Goal: Task Accomplishment & Management: Complete application form

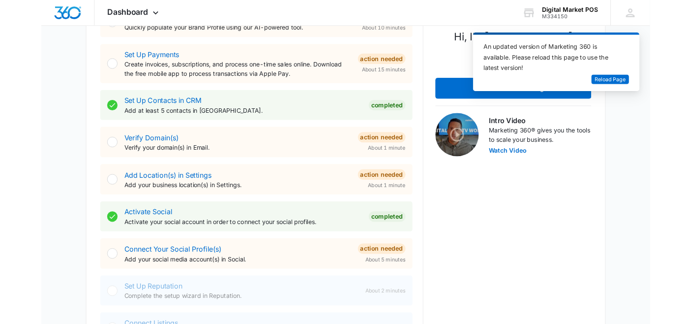
scroll to position [55, 0]
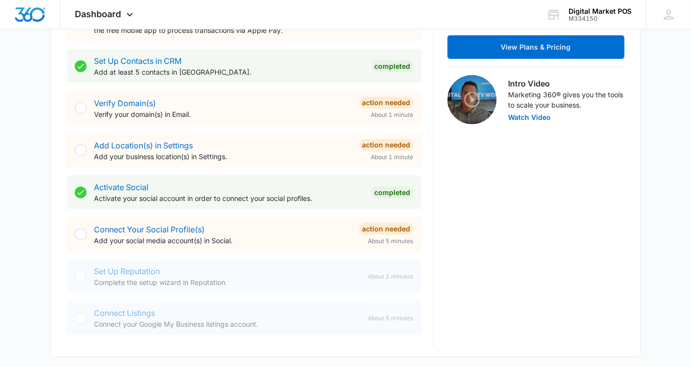
scroll to position [601, 0]
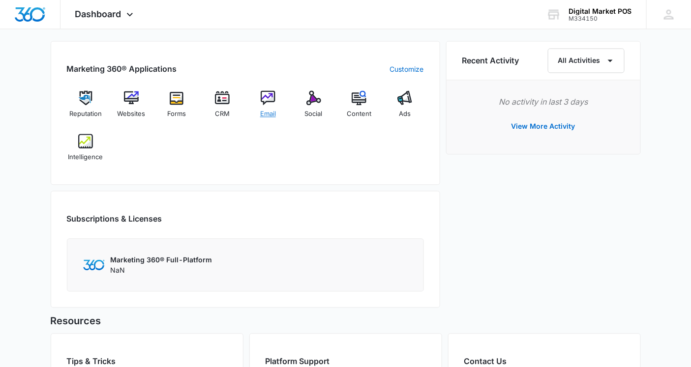
click at [268, 99] on img at bounding box center [268, 98] width 15 height 15
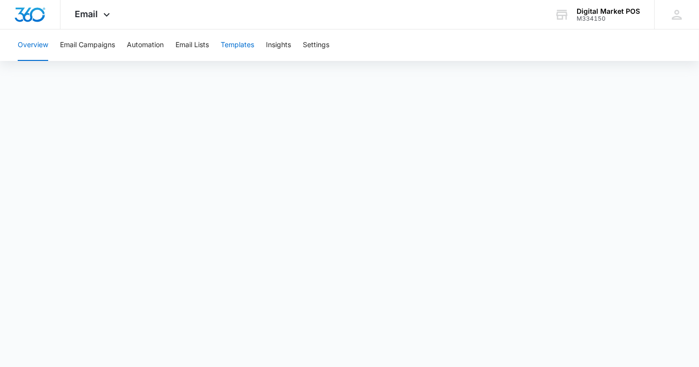
click at [240, 50] on button "Templates" at bounding box center [237, 45] width 33 height 31
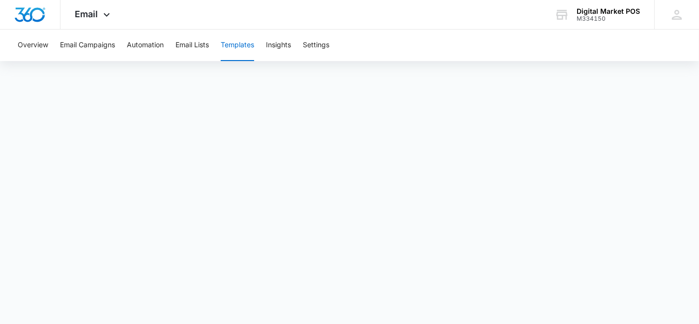
click at [243, 46] on button "Templates" at bounding box center [237, 45] width 33 height 31
click at [93, 47] on button "Email Campaigns" at bounding box center [87, 45] width 55 height 31
click at [140, 43] on button "Automation" at bounding box center [145, 45] width 37 height 31
click at [194, 45] on button "Email Lists" at bounding box center [192, 45] width 33 height 31
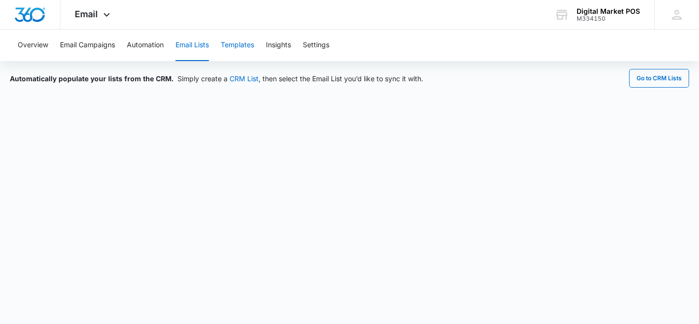
click at [243, 45] on button "Templates" at bounding box center [237, 45] width 33 height 31
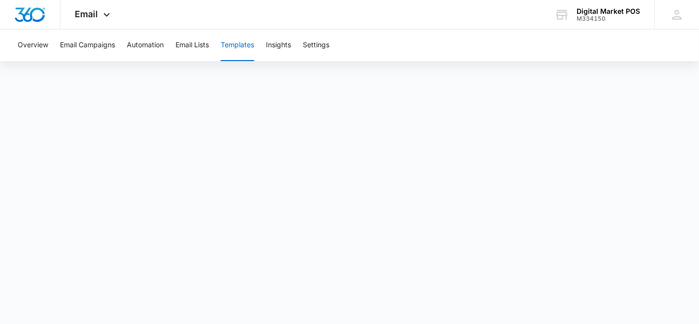
click at [247, 42] on button "Templates" at bounding box center [237, 45] width 33 height 31
click at [240, 46] on button "Templates" at bounding box center [237, 45] width 33 height 31
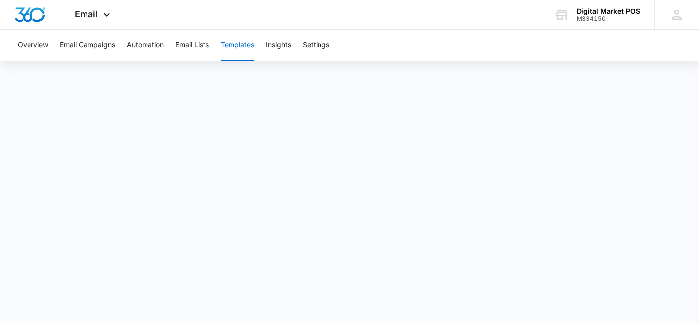
click at [240, 46] on button "Templates" at bounding box center [237, 45] width 33 height 31
click at [240, 45] on button "Templates" at bounding box center [237, 45] width 33 height 31
click at [187, 50] on button "Email Lists" at bounding box center [192, 45] width 33 height 31
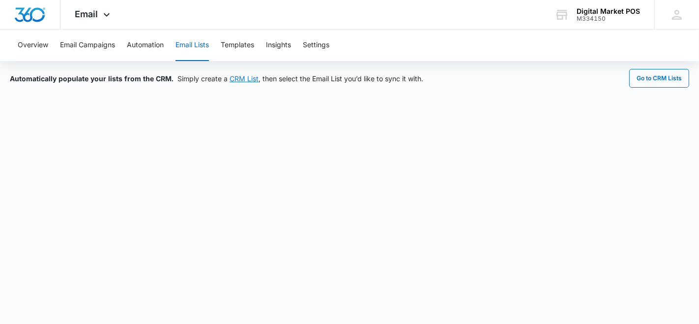
click at [243, 80] on link "CRM List" at bounding box center [244, 78] width 29 height 8
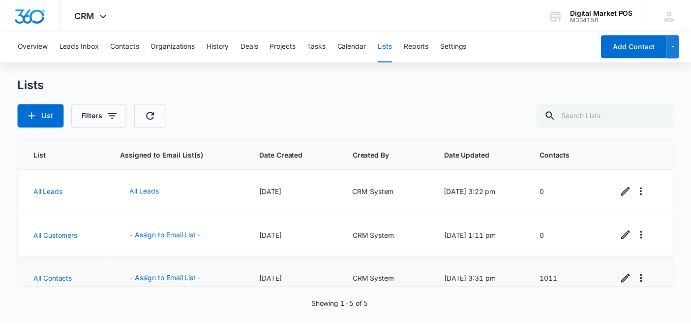
scroll to position [100, 0]
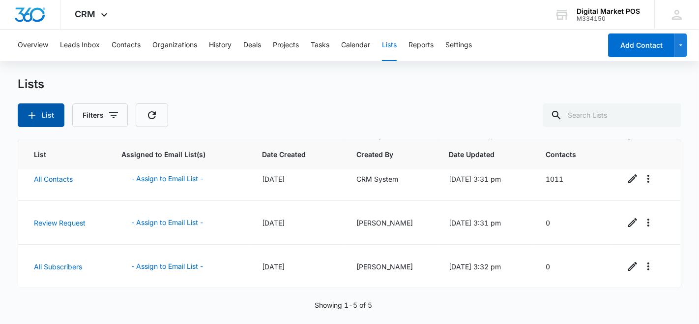
click at [31, 114] on icon "button" at bounding box center [32, 115] width 12 height 12
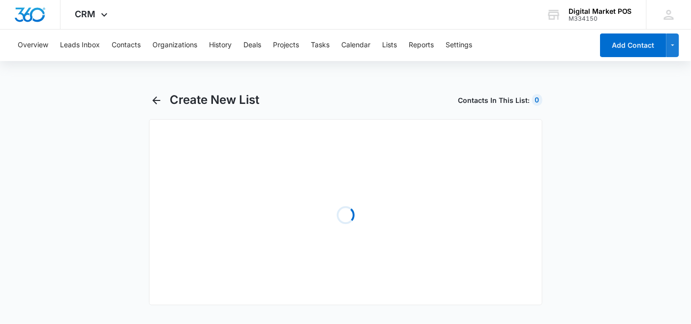
select select "31"
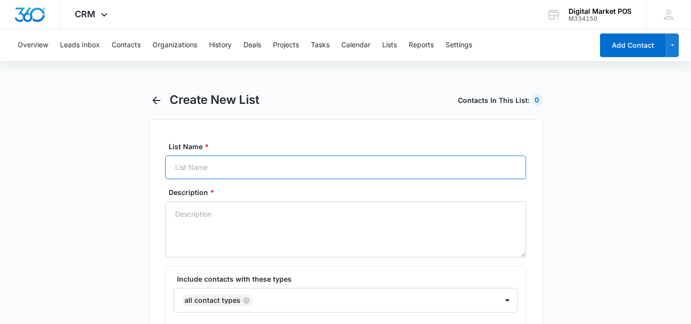
click at [233, 171] on input "List Name *" at bounding box center [345, 167] width 361 height 24
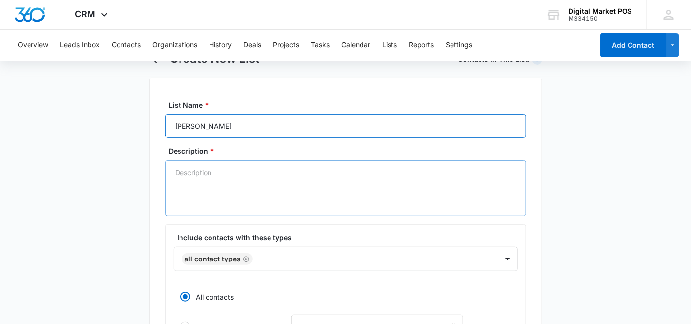
scroll to position [109, 0]
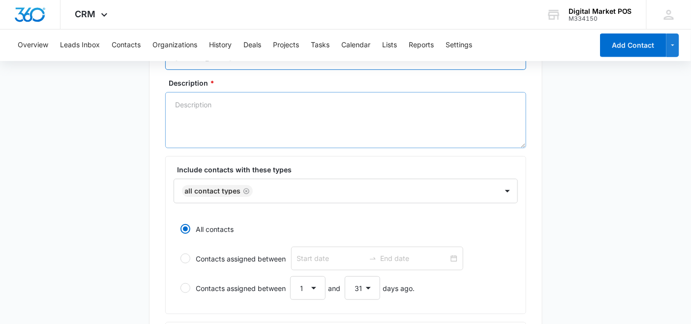
type input "[PERSON_NAME]"
click at [232, 114] on textarea "Description *" at bounding box center [345, 120] width 361 height 56
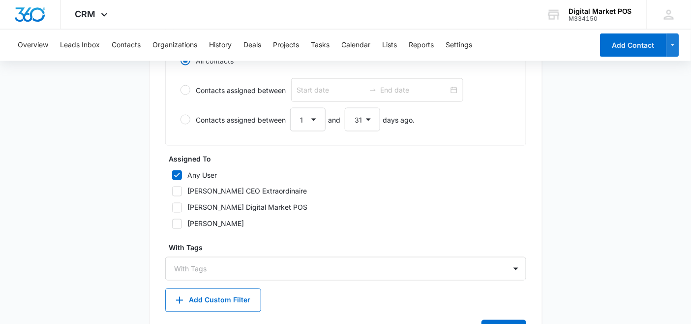
scroll to position [490, 0]
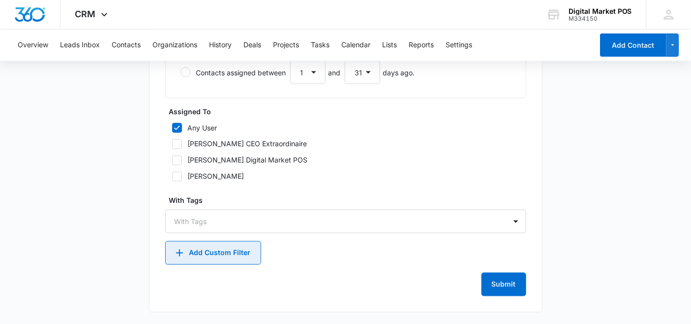
type textarea "Testing with Ryan"
click at [238, 259] on button "Add Custom Filter" at bounding box center [213, 253] width 96 height 24
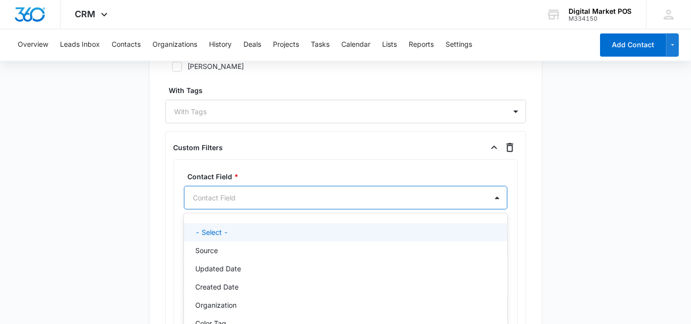
scroll to position [645, 0]
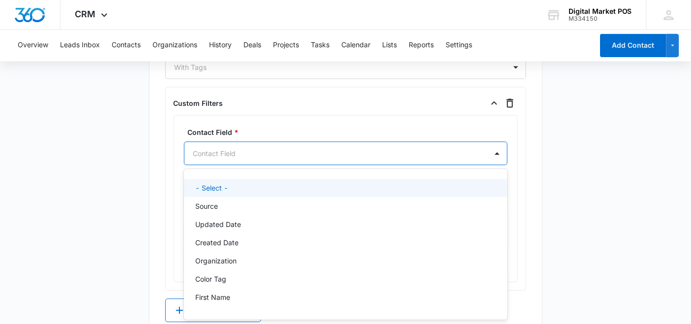
click at [233, 165] on div "37 results available. Use Up and Down to choose options, press Enter to select …" at bounding box center [346, 153] width 324 height 24
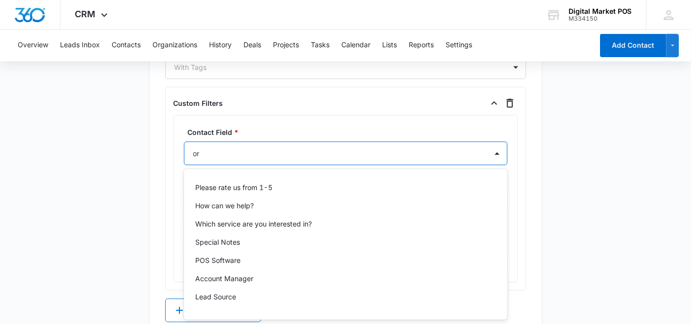
scroll to position [0, 0]
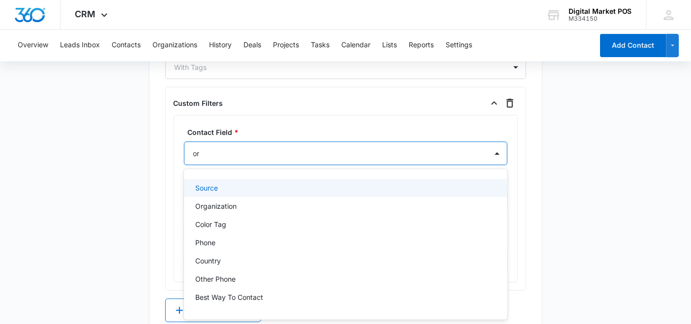
type input "org"
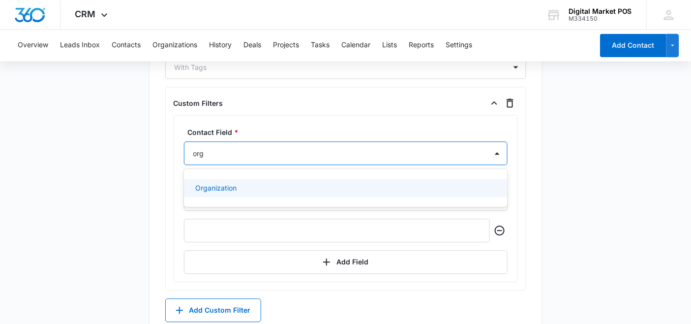
click at [254, 193] on div "Organization" at bounding box center [345, 187] width 298 height 10
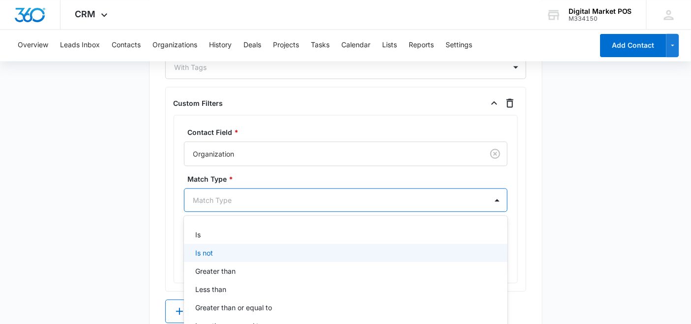
scroll to position [691, 0]
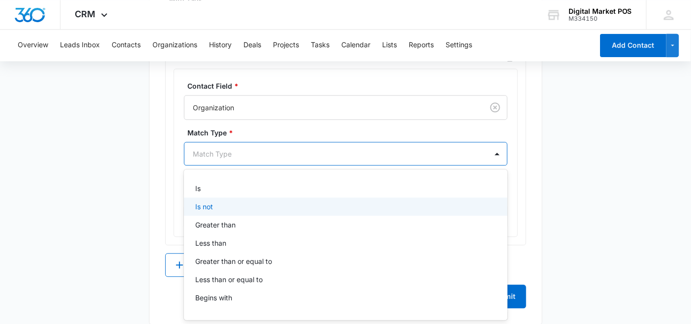
click at [234, 165] on div "9 results available. Use Up and Down to choose options, press Enter to select t…" at bounding box center [346, 154] width 324 height 24
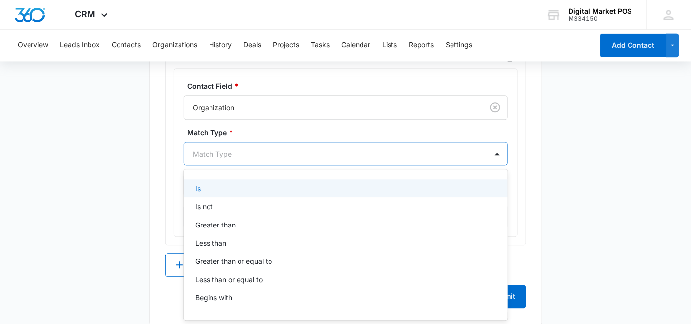
click at [223, 191] on div "Is" at bounding box center [345, 188] width 298 height 10
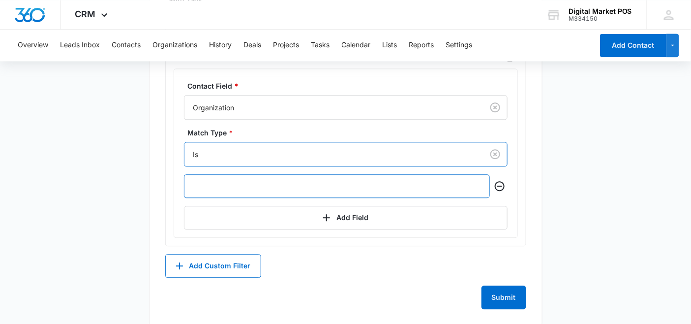
click at [237, 187] on input "text" at bounding box center [337, 186] width 306 height 24
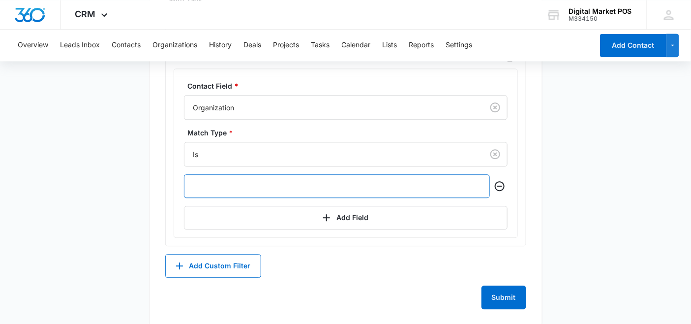
type input "G"
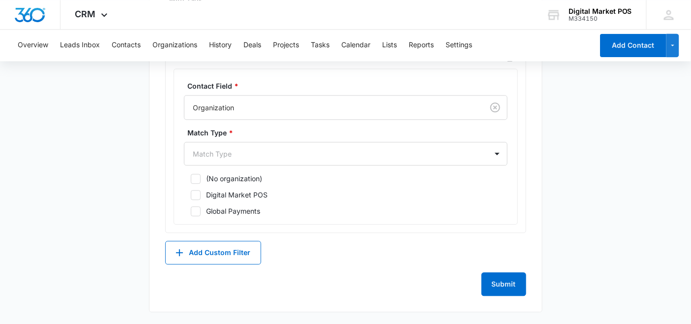
click at [197, 213] on icon at bounding box center [195, 211] width 9 height 9
click at [191, 213] on input "Global Payments" at bounding box center [187, 211] width 7 height 7
checkbox input "true"
click at [319, 158] on div at bounding box center [333, 154] width 281 height 12
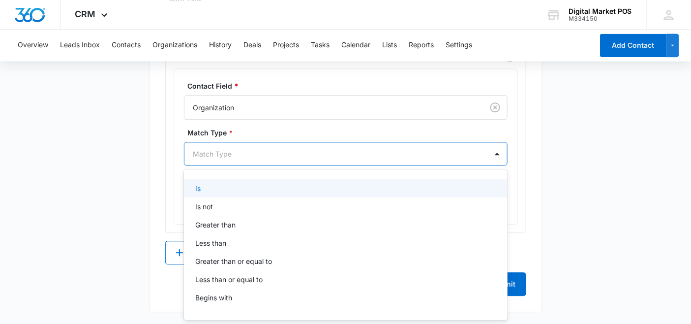
click at [212, 188] on div "Is" at bounding box center [345, 188] width 298 height 10
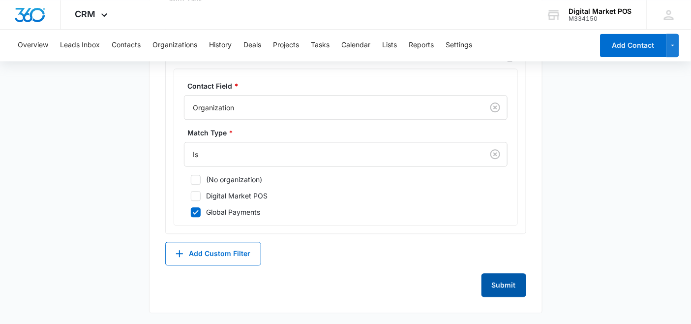
click at [503, 279] on button "Submit" at bounding box center [504, 285] width 45 height 24
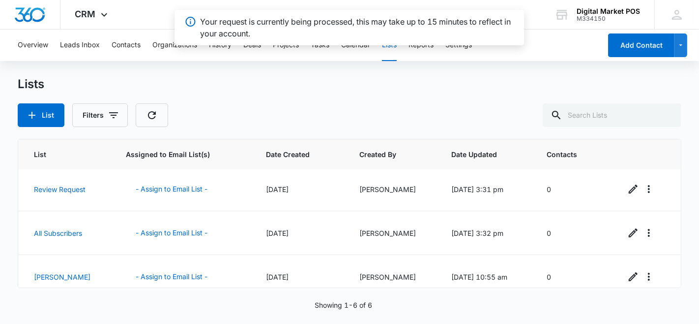
scroll to position [144, 0]
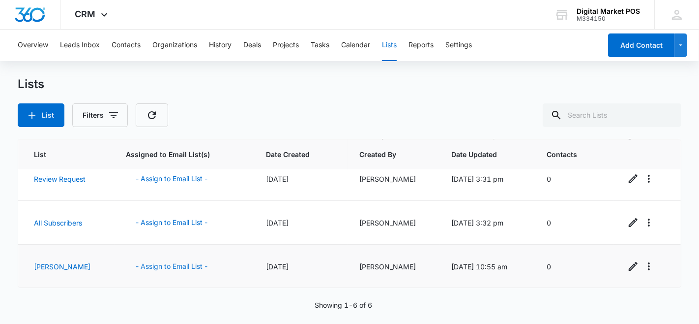
click at [159, 266] on button "- Assign to Email List -" at bounding box center [171, 266] width 91 height 24
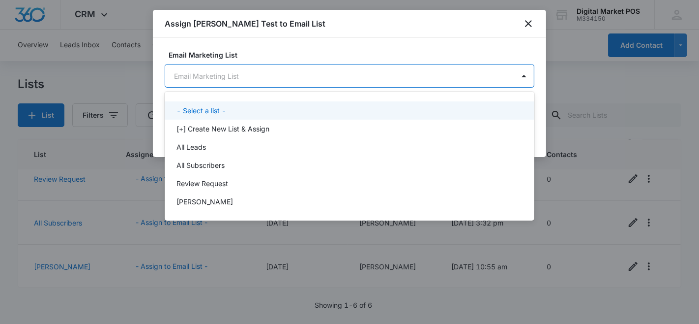
click at [218, 70] on body "CRM Apps Reputation Websites Forms CRM Email Social Content Ads Intelligence Fi…" at bounding box center [349, 162] width 699 height 324
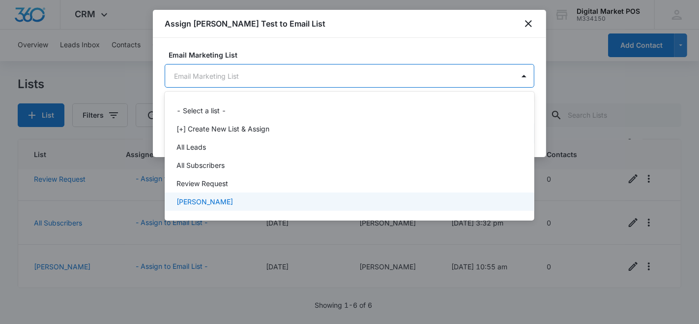
click at [192, 200] on p "[PERSON_NAME]" at bounding box center [205, 201] width 57 height 10
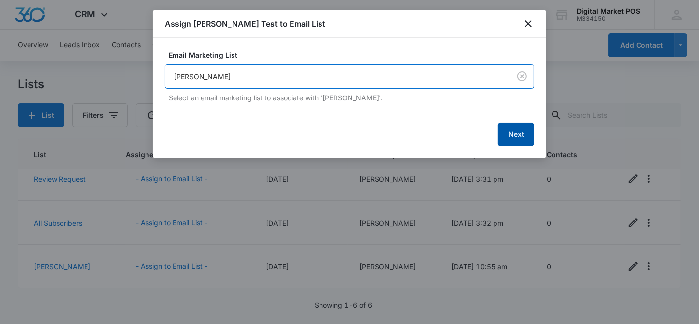
click at [522, 130] on button "Next" at bounding box center [516, 134] width 36 height 24
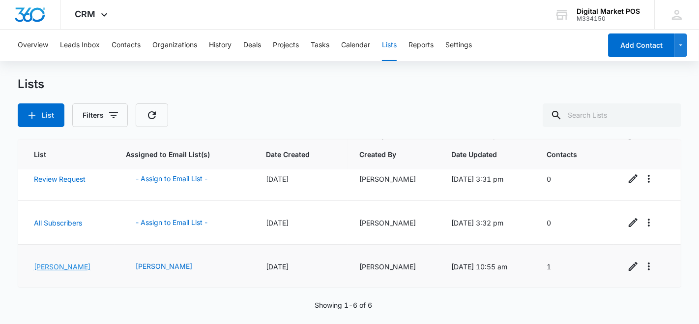
click at [40, 267] on link "[PERSON_NAME]" at bounding box center [62, 266] width 57 height 8
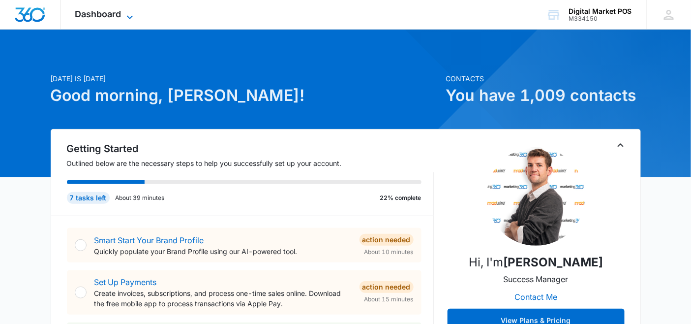
click at [112, 18] on span "Dashboard" at bounding box center [98, 14] width 46 height 10
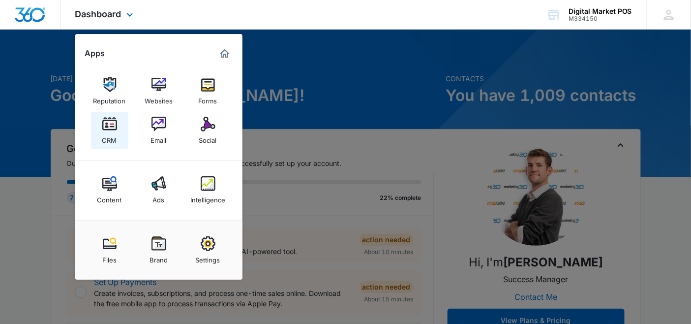
click at [110, 131] on div "CRM" at bounding box center [109, 137] width 15 height 13
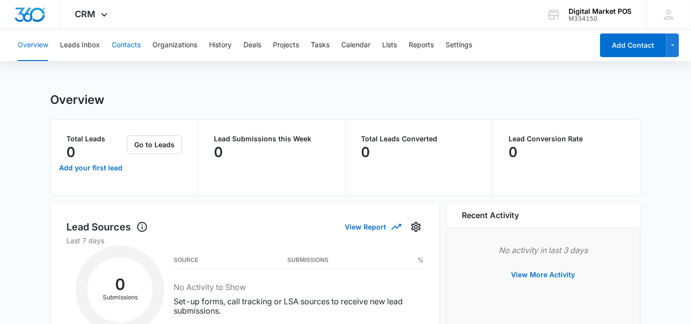
click at [120, 43] on button "Contacts" at bounding box center [126, 45] width 29 height 31
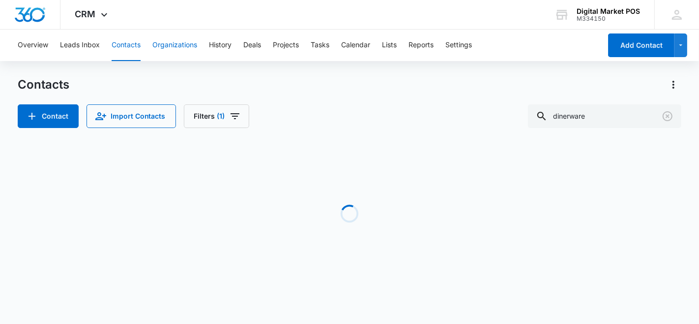
click at [185, 42] on button "Organizations" at bounding box center [174, 45] width 45 height 31
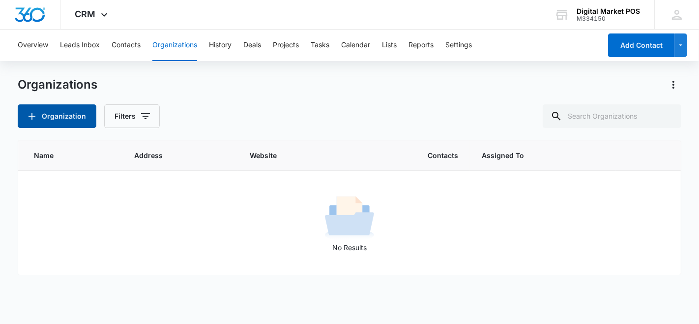
click at [57, 111] on button "Organization" at bounding box center [57, 116] width 79 height 24
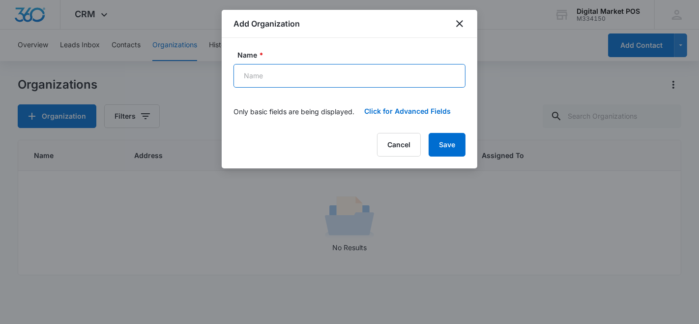
click at [300, 72] on input "Name *" at bounding box center [350, 76] width 232 height 24
type input "Global Payments"
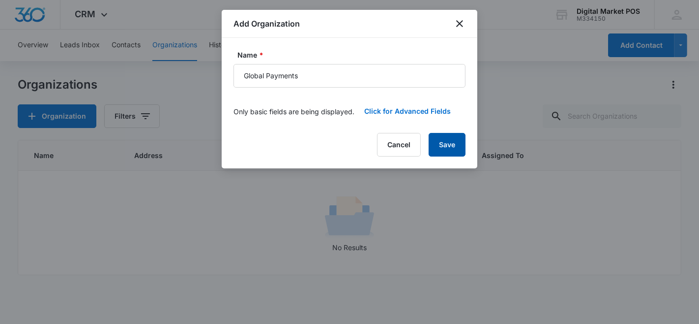
drag, startPoint x: 459, startPoint y: 144, endPoint x: 454, endPoint y: 146, distance: 6.2
click at [455, 144] on button "Save" at bounding box center [447, 145] width 37 height 24
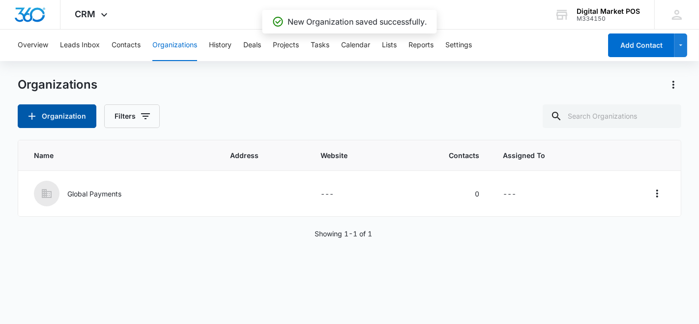
click at [50, 120] on button "Organization" at bounding box center [57, 116] width 79 height 24
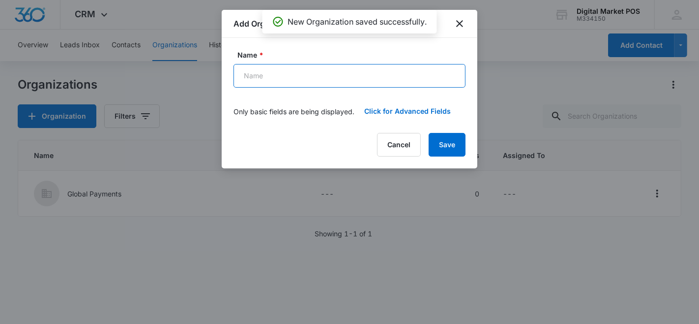
click at [268, 82] on input "Name *" at bounding box center [350, 76] width 232 height 24
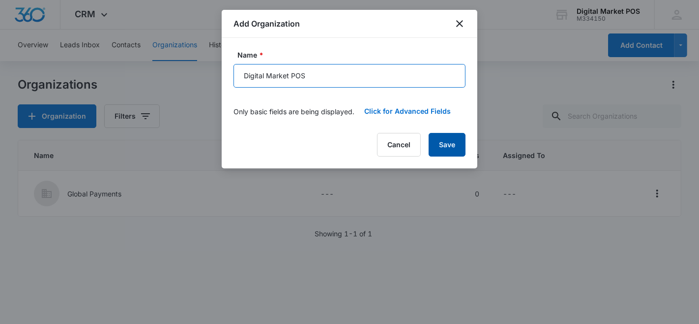
type input "Digital Market POS"
click at [449, 153] on button "Save" at bounding box center [447, 145] width 37 height 24
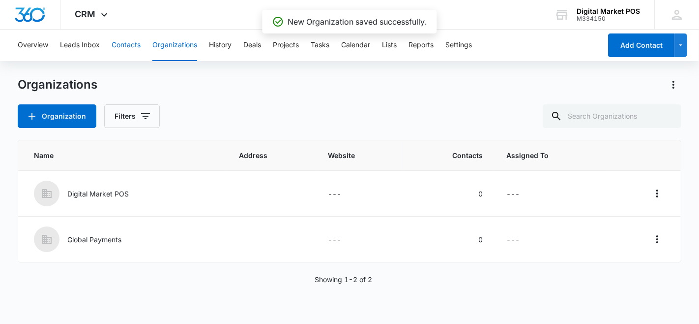
click at [128, 45] on button "Contacts" at bounding box center [126, 45] width 29 height 31
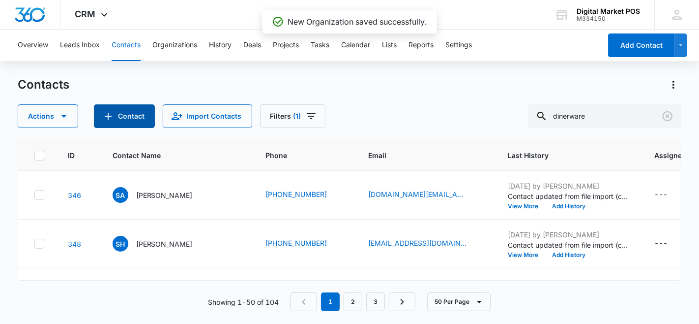
click at [126, 115] on button "Contact" at bounding box center [124, 116] width 61 height 24
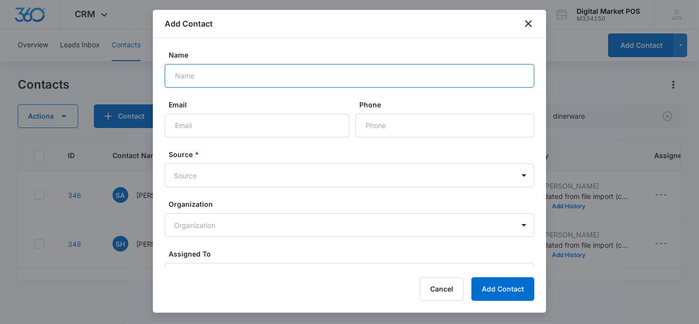
click at [269, 80] on input "Name" at bounding box center [350, 76] width 370 height 24
click at [229, 74] on input "Name" at bounding box center [350, 76] width 370 height 24
paste input "Ryan Durocher"
type input "Ryan Durocher"
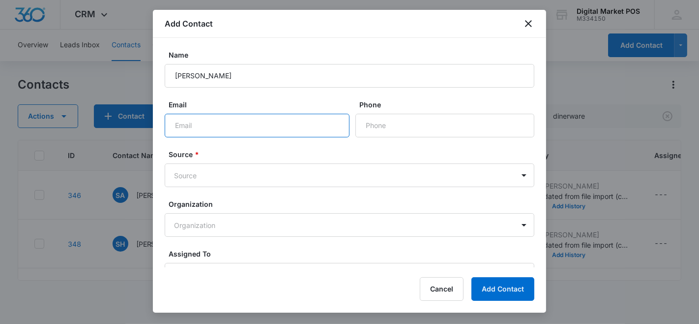
click at [250, 126] on input "Email" at bounding box center [257, 126] width 185 height 24
paste input "Ryan Durocher <ryan.durocher@e-hps.com>"
type input "ryan.durocher@e-hps.com"
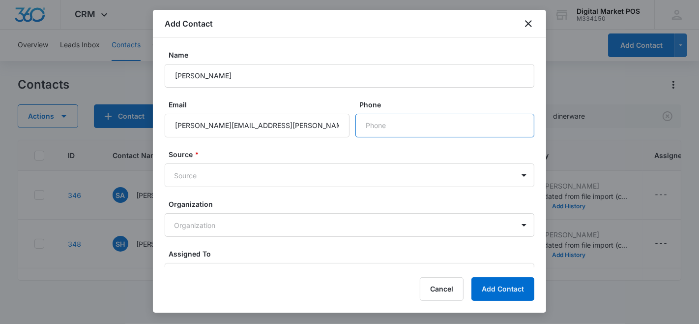
click at [380, 124] on input "Phone" at bounding box center [445, 126] width 179 height 24
paste input "(201) 819-2504"
type input "(201) 819-2504"
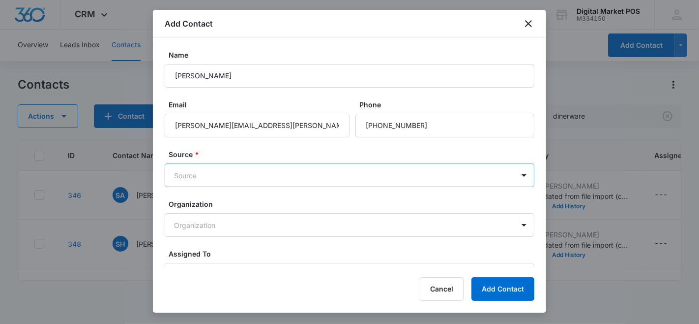
click at [366, 173] on body "CRM Apps Reputation Websites Forms CRM Email Social Content Ads Intelligence Fi…" at bounding box center [349, 162] width 699 height 324
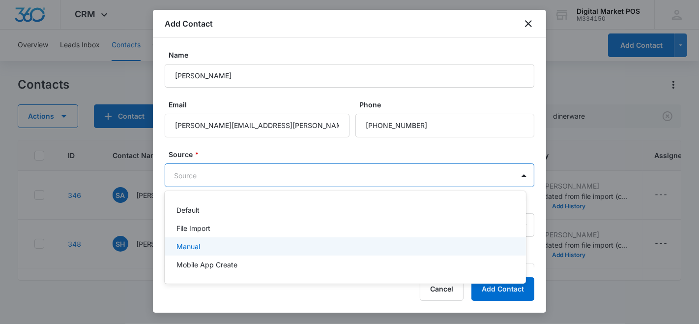
click at [205, 246] on div "Manual" at bounding box center [345, 246] width 336 height 10
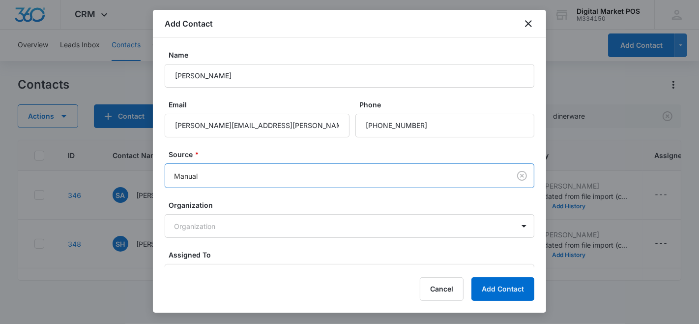
scroll to position [55, 0]
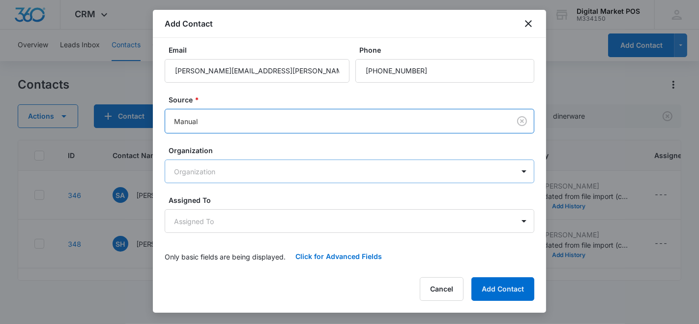
click at [207, 175] on body "CRM Apps Reputation Websites Forms CRM Email Social Content Ads Intelligence Fi…" at bounding box center [349, 162] width 699 height 324
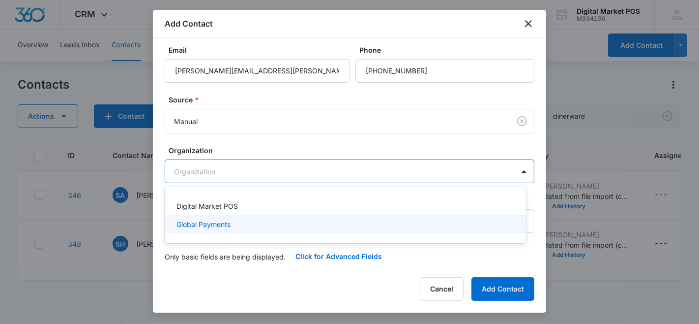
click at [191, 224] on p "Global Payments" at bounding box center [204, 224] width 54 height 10
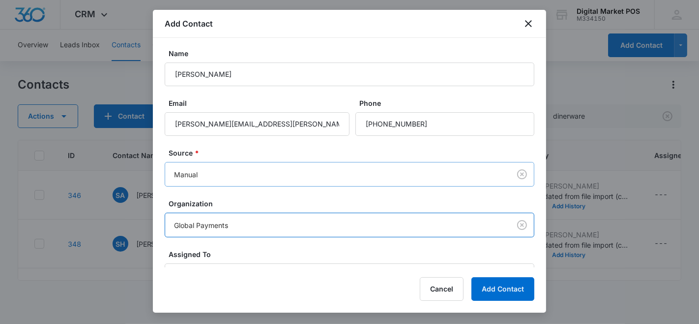
scroll to position [0, 0]
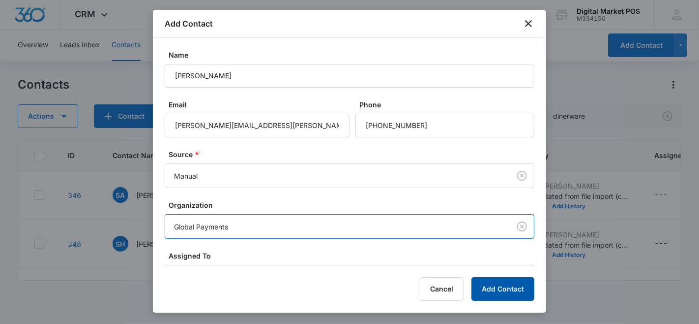
click at [500, 289] on button "Add Contact" at bounding box center [503, 289] width 63 height 24
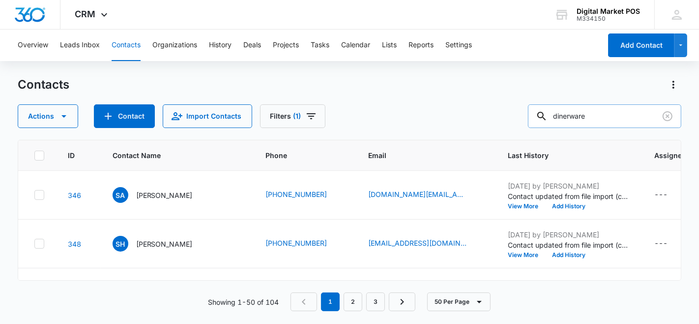
click at [579, 114] on input "dinerware" at bounding box center [604, 116] width 153 height 24
click at [582, 119] on input "dinerware" at bounding box center [604, 116] width 153 height 24
type input "carlos"
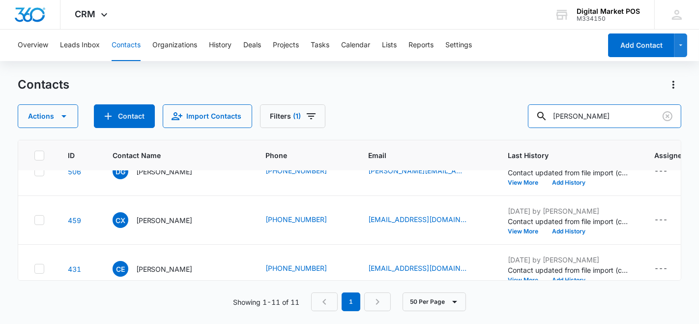
scroll to position [164, 0]
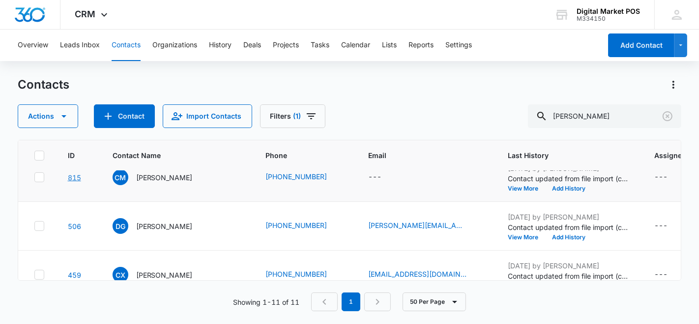
click at [72, 182] on link "815" at bounding box center [74, 177] width 13 height 8
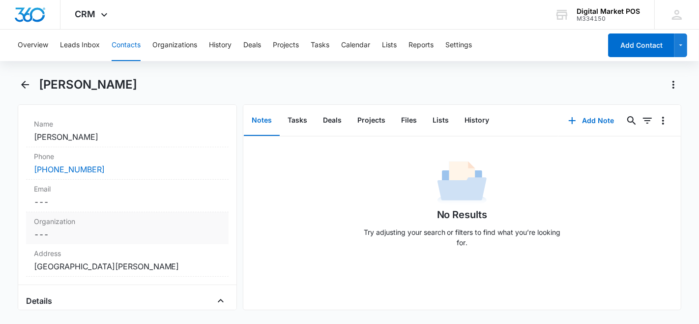
scroll to position [164, 0]
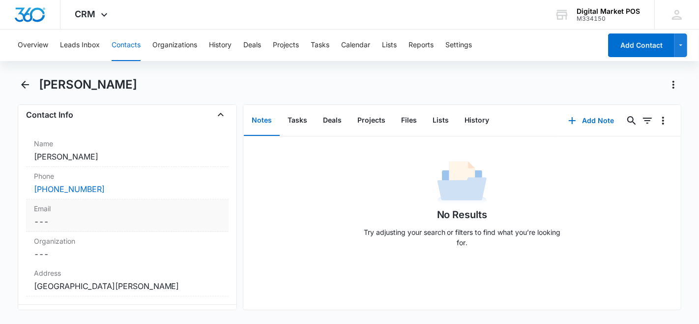
click at [71, 219] on dd "Cancel Save Changes ---" at bounding box center [127, 221] width 187 height 12
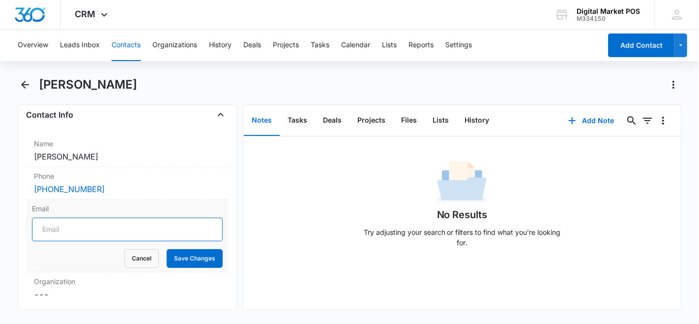
click at [94, 228] on input "Email" at bounding box center [127, 229] width 191 height 24
paste input "carlos <carlos@digitalmarketpos.com>"
click at [67, 232] on input "carlos <carlos@digitalmarketpos.com" at bounding box center [127, 229] width 191 height 24
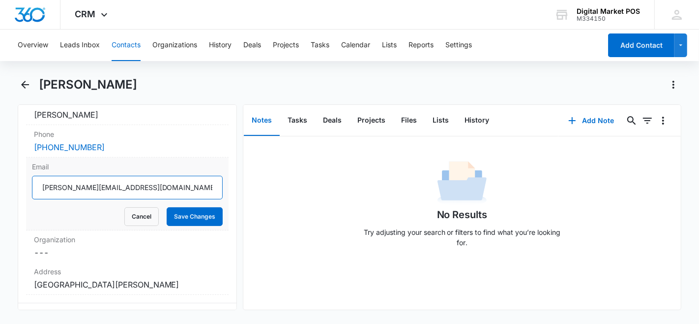
scroll to position [218, 0]
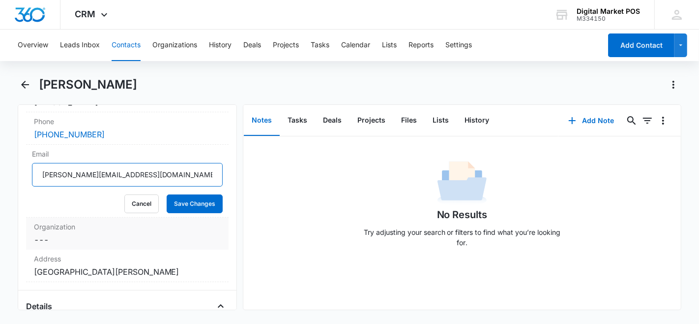
type input "carlos@digitalmarketpos.com"
click at [51, 240] on dd "Cancel Save Changes ---" at bounding box center [127, 240] width 187 height 12
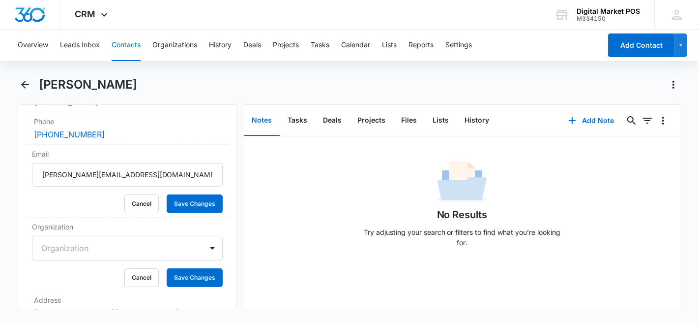
click at [56, 243] on div at bounding box center [115, 248] width 149 height 14
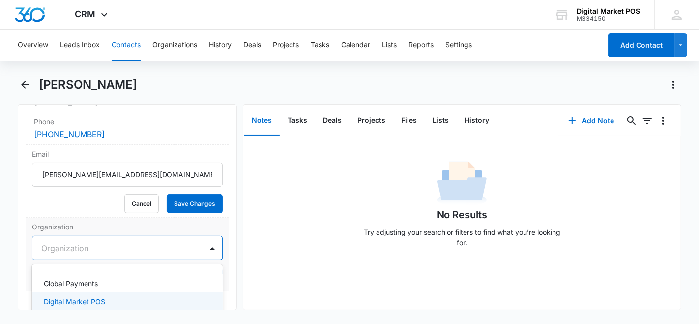
click at [66, 299] on p "Digital Market POS" at bounding box center [74, 301] width 61 height 10
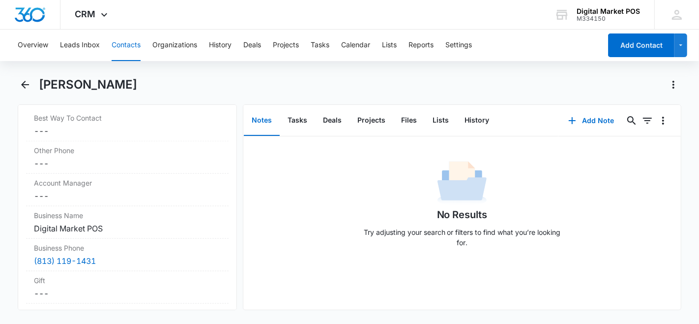
scroll to position [874, 0]
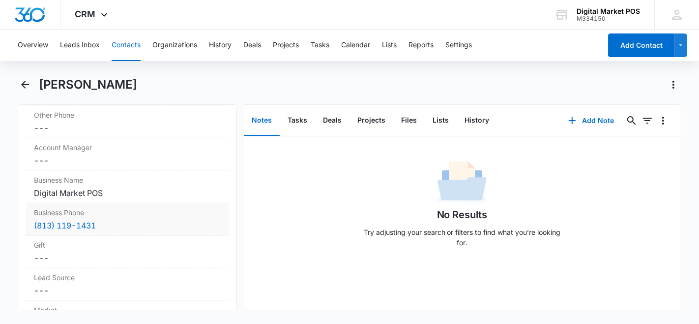
click at [116, 224] on div "(813) 119-1431" at bounding box center [127, 225] width 187 height 12
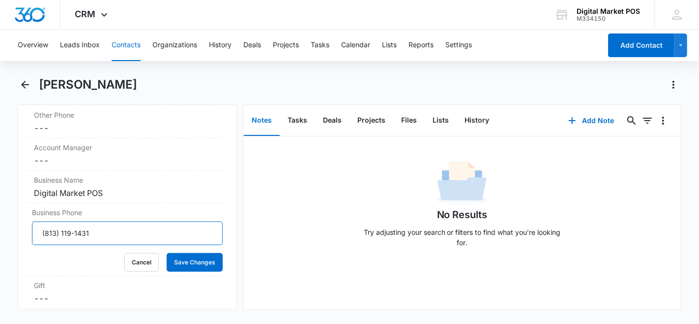
drag, startPoint x: 104, startPoint y: 233, endPoint x: 2, endPoint y: 228, distance: 101.9
click at [2, 228] on main "Carlos Medellin Remove CM Carlos Medellin Contact Info Name Cancel Save Changes…" at bounding box center [349, 199] width 699 height 245
type input "8"
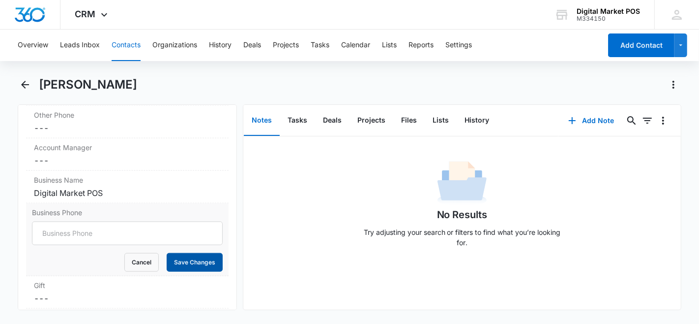
click at [203, 263] on button "Save Changes" at bounding box center [195, 262] width 56 height 19
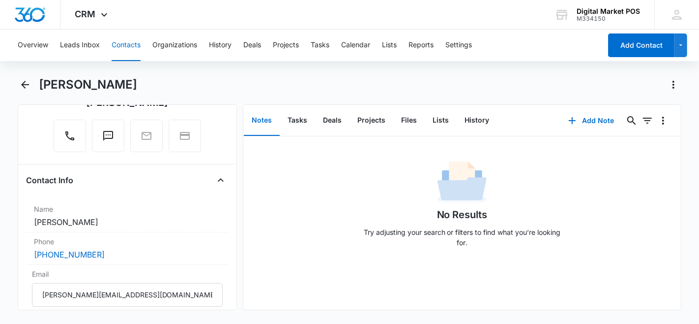
scroll to position [273, 0]
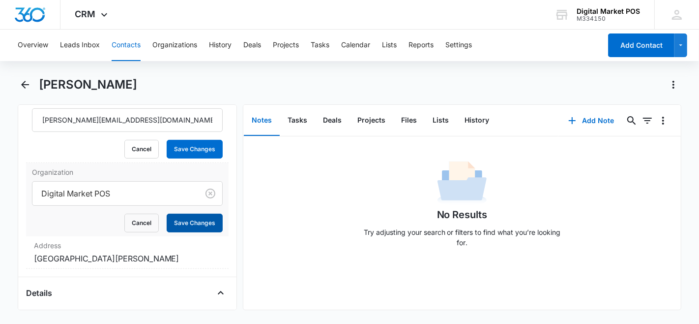
click at [185, 223] on button "Save Changes" at bounding box center [195, 222] width 56 height 19
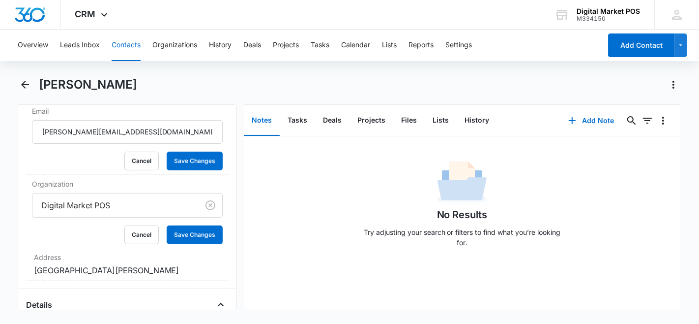
scroll to position [285, 0]
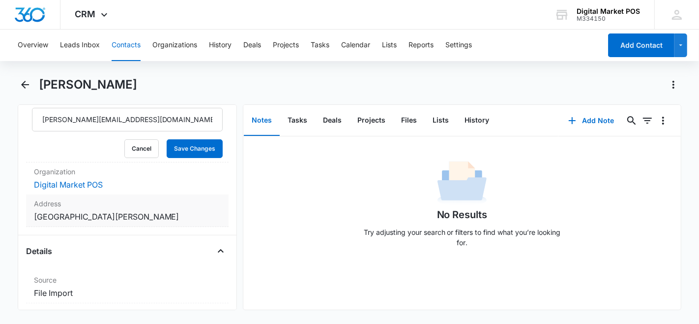
click at [176, 217] on dd "Cancel Save Changes Three Hutton Centre Drive Tampa FL" at bounding box center [127, 217] width 187 height 12
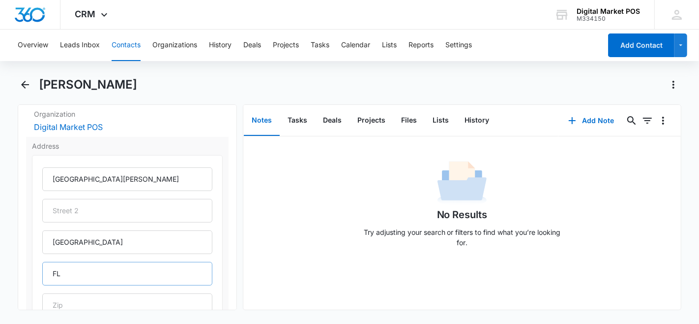
scroll to position [394, 0]
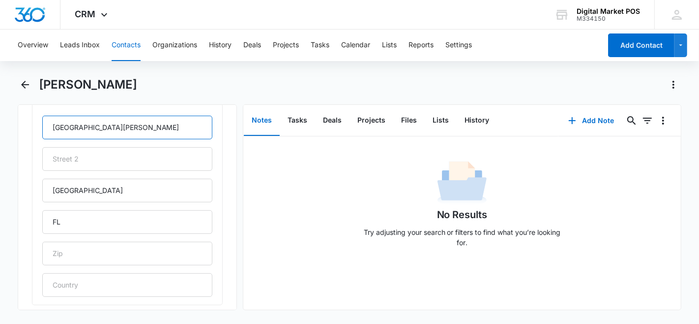
drag, startPoint x: 153, startPoint y: 131, endPoint x: -141, endPoint y: 134, distance: 293.7
click at [0, 134] on html "CRM Apps Reputation Websites Forms CRM Email Social Content Ads Intelligence Fi…" at bounding box center [349, 162] width 699 height 324
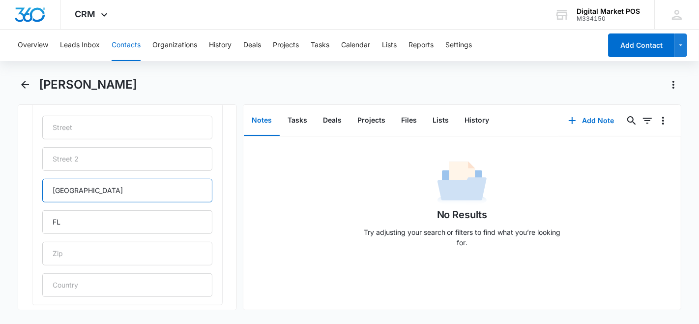
drag, startPoint x: 99, startPoint y: 192, endPoint x: -27, endPoint y: 190, distance: 125.9
click at [0, 190] on html "CRM Apps Reputation Websites Forms CRM Email Social Content Ads Intelligence Fi…" at bounding box center [349, 162] width 699 height 324
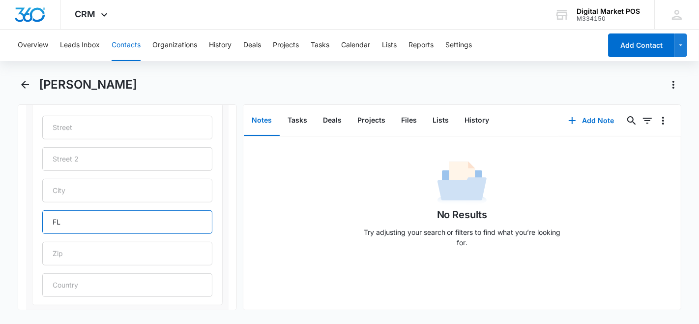
click at [80, 223] on input "FL" at bounding box center [127, 222] width 170 height 24
type input "F"
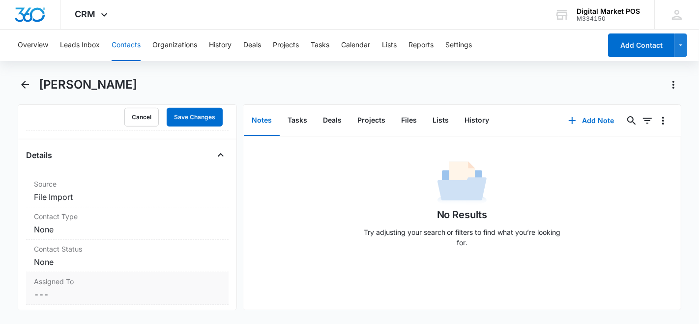
scroll to position [558, 0]
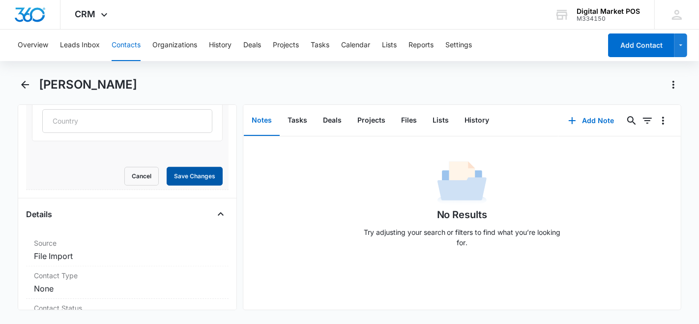
click at [191, 180] on button "Save Changes" at bounding box center [195, 176] width 56 height 19
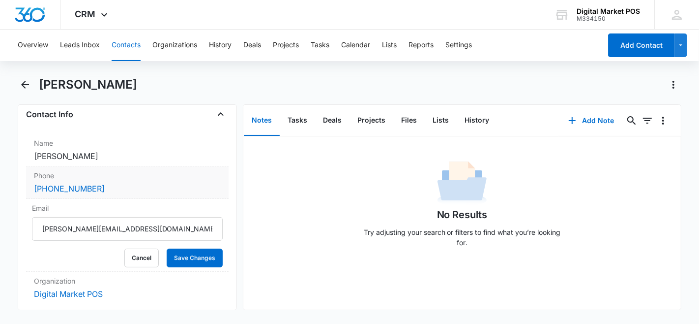
scroll to position [174, 0]
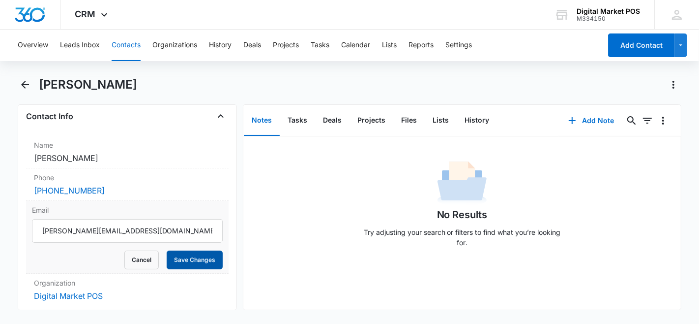
click at [188, 263] on button "Save Changes" at bounding box center [195, 259] width 56 height 19
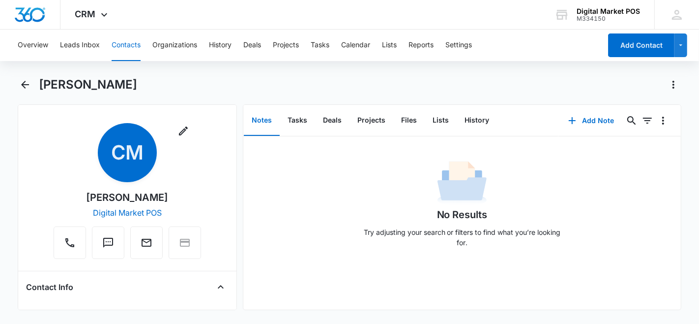
scroll to position [0, 0]
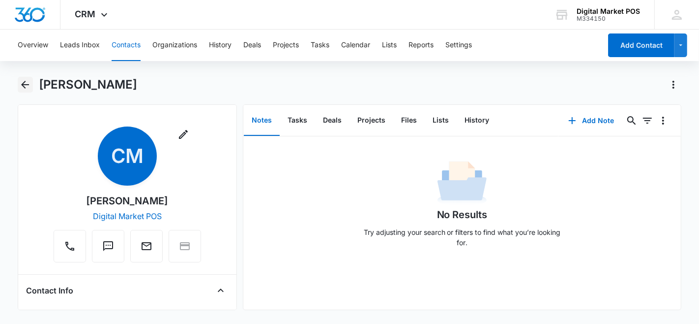
click at [28, 85] on icon "Back" at bounding box center [25, 85] width 8 height 8
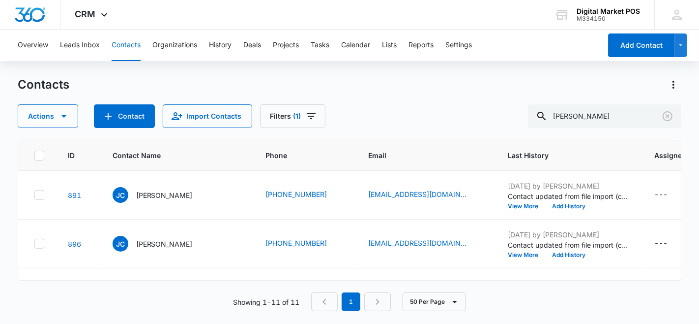
scroll to position [164, 0]
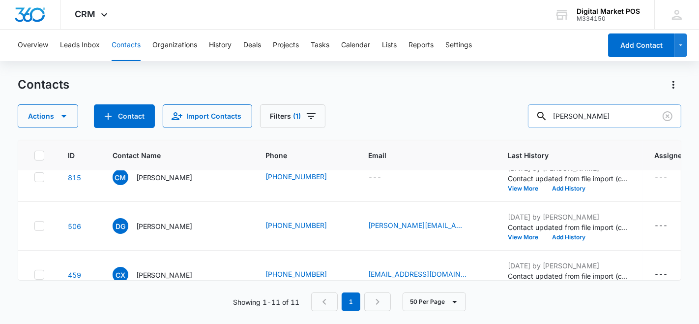
click at [563, 120] on input "carlos" at bounding box center [604, 116] width 153 height 24
click at [564, 120] on input "carlos" at bounding box center [604, 116] width 153 height 24
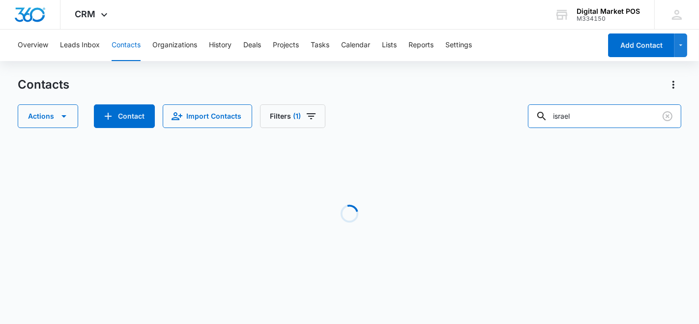
scroll to position [0, 0]
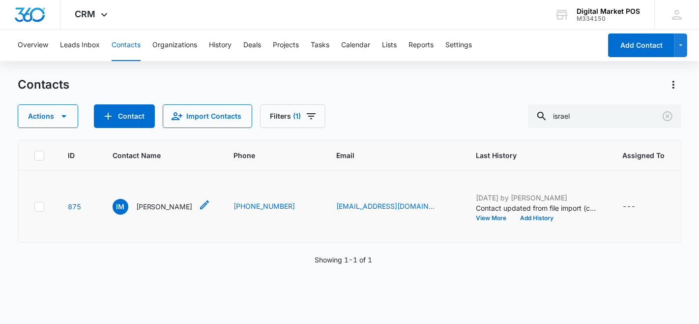
click at [199, 202] on icon "Contact Name - Israel Medellin - Select to Edit Field" at bounding box center [205, 205] width 12 height 12
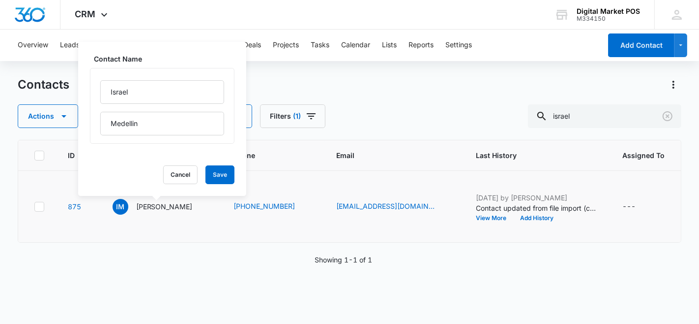
click at [112, 240] on td "IM Israel Medellin Contact Name Israel Medellin Cancel Save" at bounding box center [161, 207] width 121 height 72
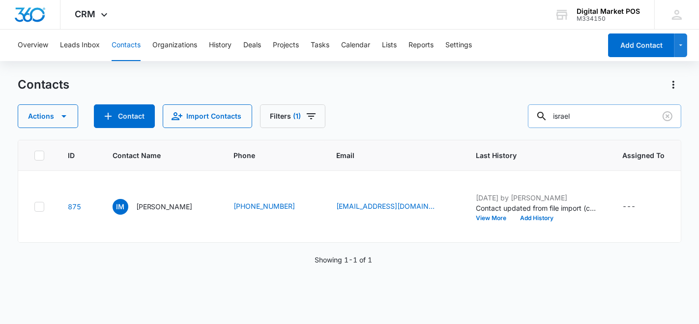
click at [576, 114] on input "israel" at bounding box center [604, 116] width 153 height 24
type input "alberto"
click at [66, 208] on td "875" at bounding box center [78, 207] width 45 height 72
click at [72, 206] on link "875" at bounding box center [74, 206] width 13 height 8
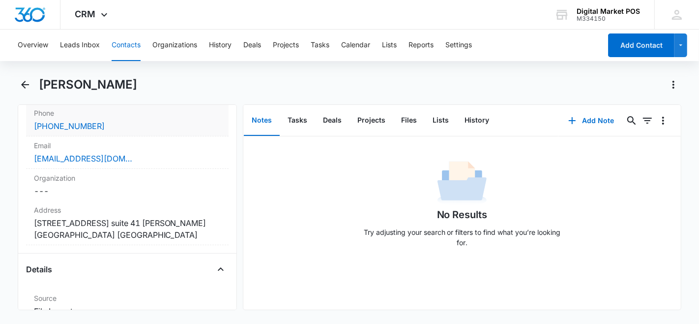
scroll to position [273, 0]
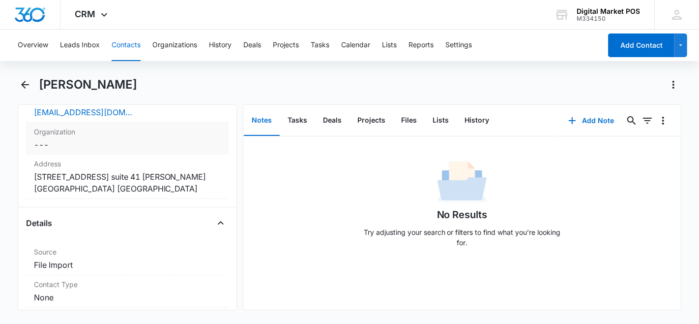
click at [55, 149] on dd "Cancel Save Changes ---" at bounding box center [127, 145] width 187 height 12
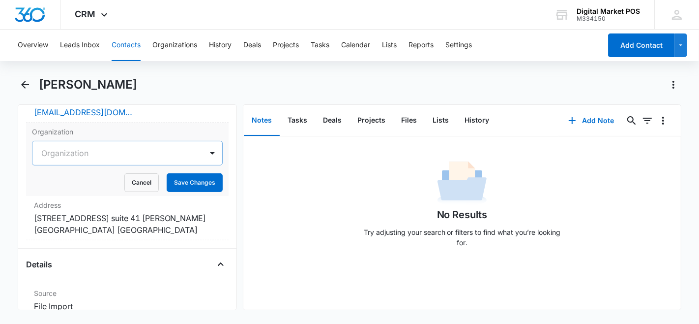
click at [119, 153] on div at bounding box center [115, 153] width 149 height 14
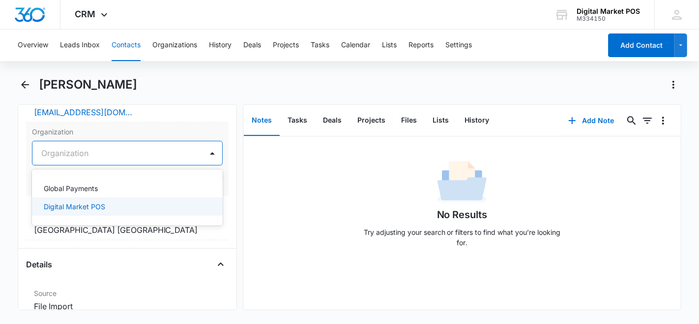
click at [80, 200] on div "Digital Market POS" at bounding box center [127, 206] width 191 height 18
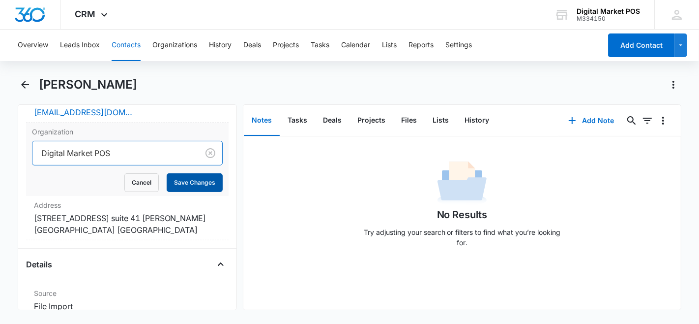
click at [185, 182] on button "Save Changes" at bounding box center [195, 182] width 56 height 19
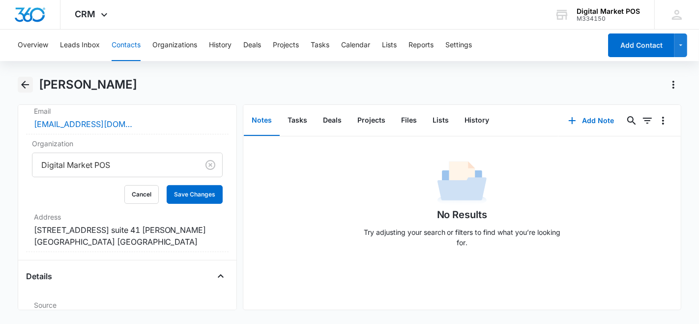
scroll to position [284, 0]
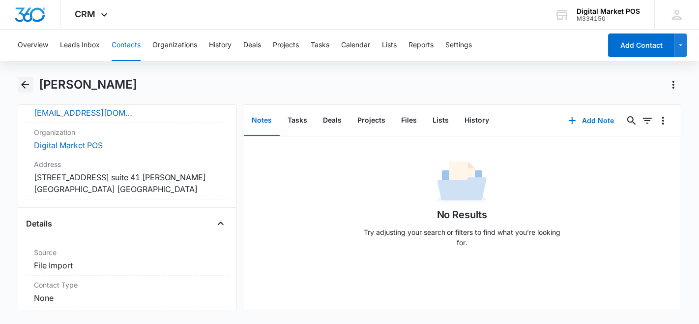
click at [21, 85] on icon "Back" at bounding box center [25, 85] width 12 height 12
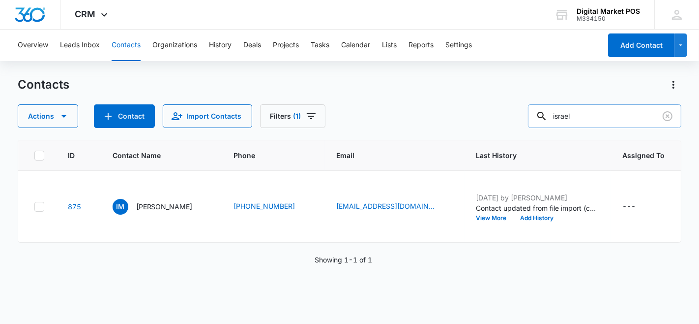
click at [564, 115] on input "israel" at bounding box center [604, 116] width 153 height 24
type input "alberto"
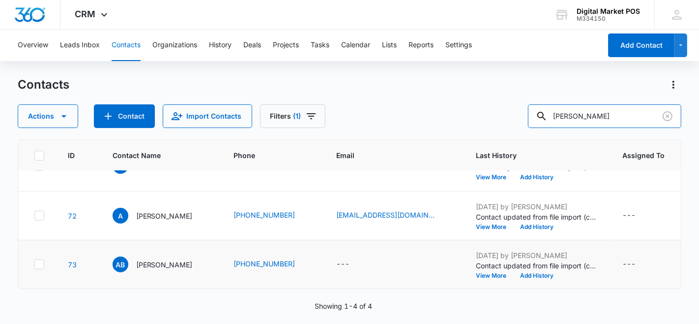
scroll to position [156, 0]
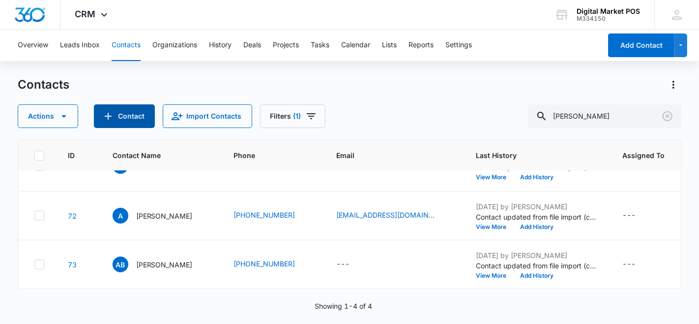
click at [139, 122] on button "Contact" at bounding box center [124, 116] width 61 height 24
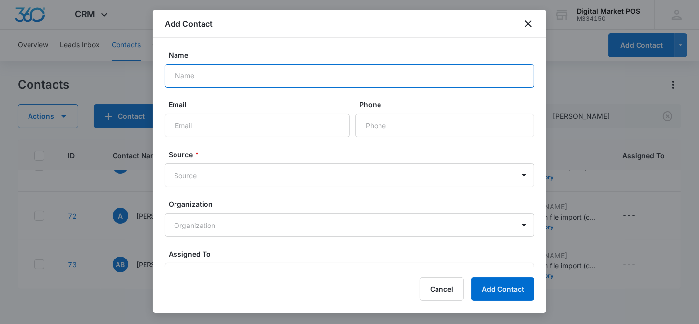
click at [202, 75] on input "Name" at bounding box center [350, 76] width 370 height 24
paste input "avences@digitalmarketpos.com"
type input "avences@digitalmarketpos.com"
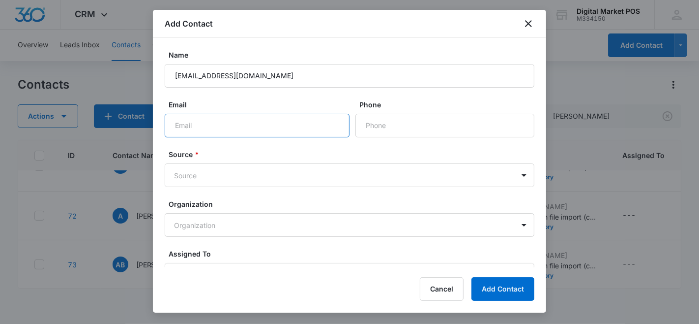
click at [300, 124] on input "Email" at bounding box center [257, 126] width 185 height 24
paste input "avences@digitalmarketpos.com"
type input "avences@digitalmarketpos.com"
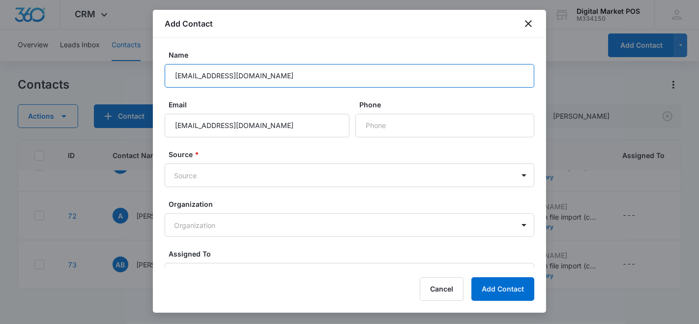
drag, startPoint x: 290, startPoint y: 75, endPoint x: 151, endPoint y: 74, distance: 139.7
click at [151, 74] on body "CRM Apps Reputation Websites Forms CRM Email Social Content Ads Intelligence Fi…" at bounding box center [349, 162] width 699 height 324
type input "Alberto Vences"
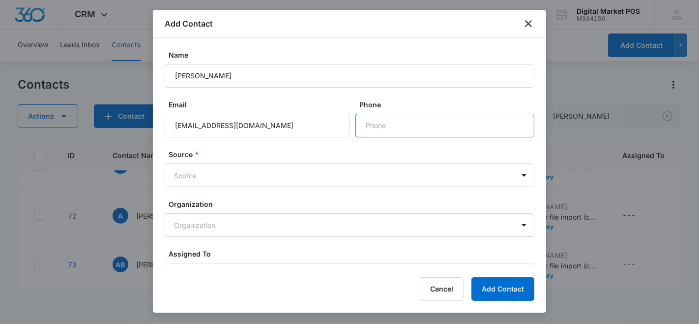
click at [399, 120] on input "Phone" at bounding box center [445, 126] width 179 height 24
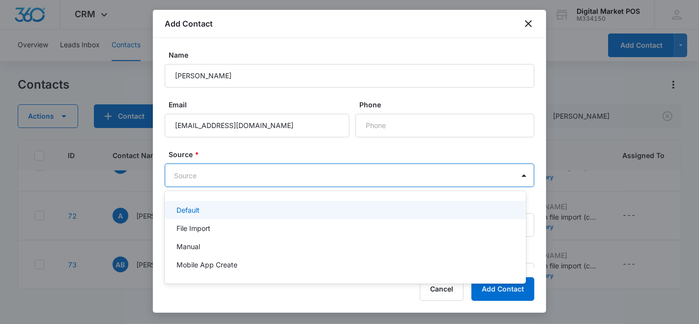
click at [276, 170] on body "CRM Apps Reputation Websites Forms CRM Email Social Content Ads Intelligence Fi…" at bounding box center [349, 162] width 699 height 324
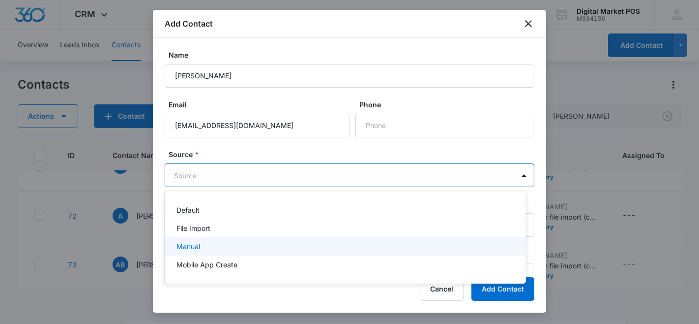
click at [197, 245] on p "Manual" at bounding box center [189, 246] width 24 height 10
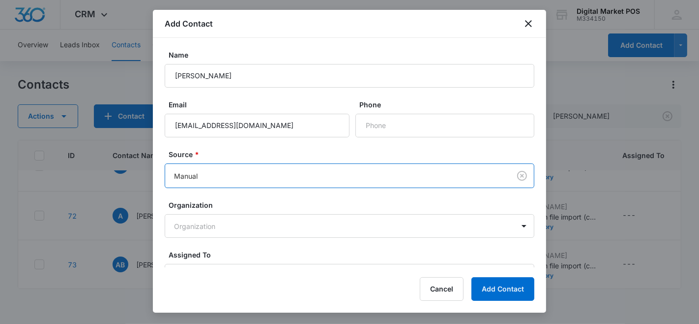
scroll to position [55, 0]
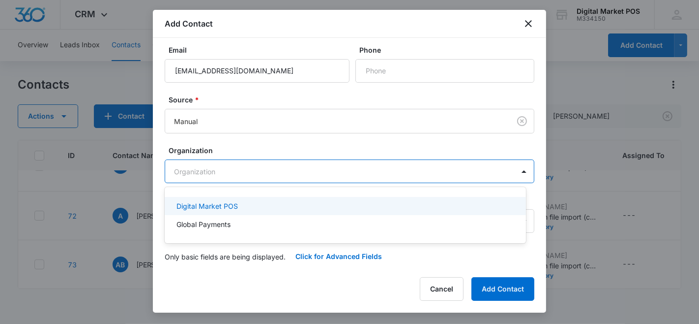
click at [198, 171] on body "CRM Apps Reputation Websites Forms CRM Email Social Content Ads Intelligence Fi…" at bounding box center [349, 162] width 699 height 324
click at [199, 207] on p "Digital Market POS" at bounding box center [207, 206] width 61 height 10
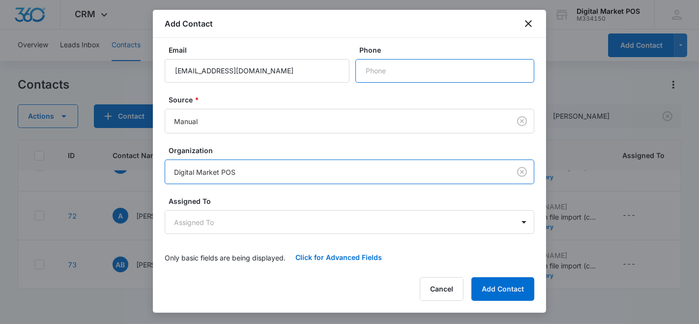
click at [374, 64] on input "Phone" at bounding box center [445, 71] width 179 height 24
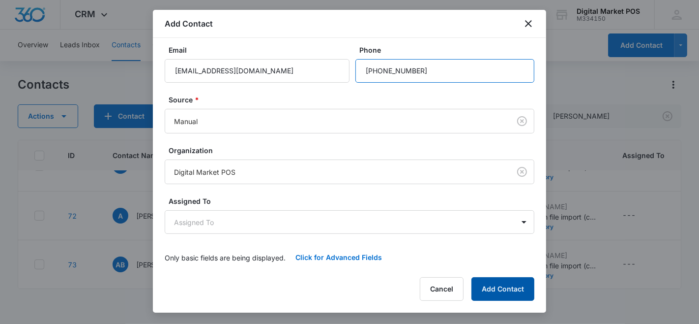
type input "(216) 905-7997"
click at [500, 283] on button "Add Contact" at bounding box center [503, 289] width 63 height 24
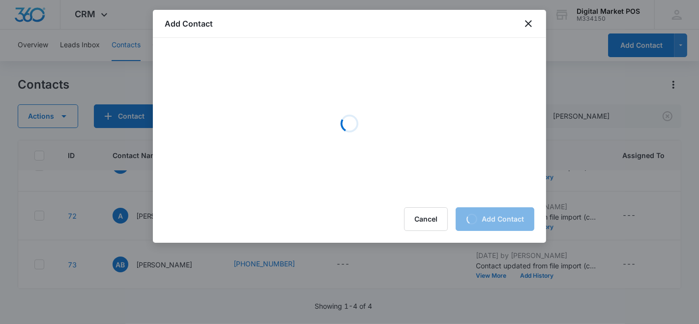
scroll to position [0, 0]
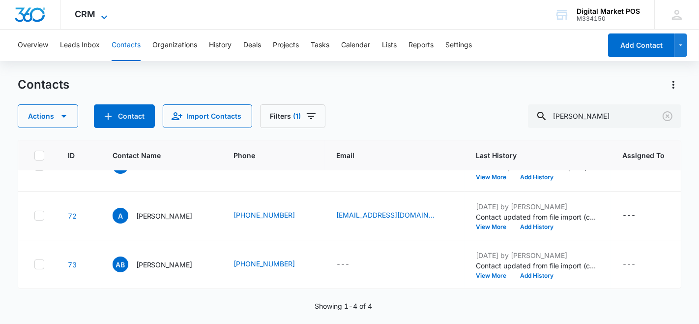
click at [107, 15] on icon at bounding box center [104, 17] width 12 height 12
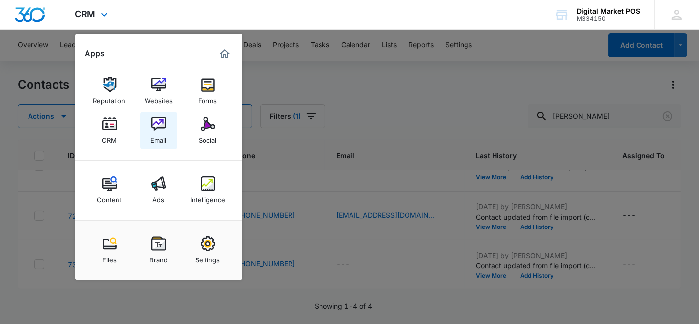
click at [159, 123] on img at bounding box center [159, 124] width 15 height 15
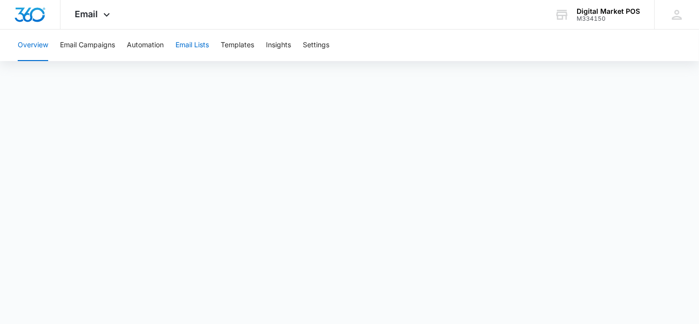
click at [184, 41] on button "Email Lists" at bounding box center [192, 45] width 33 height 31
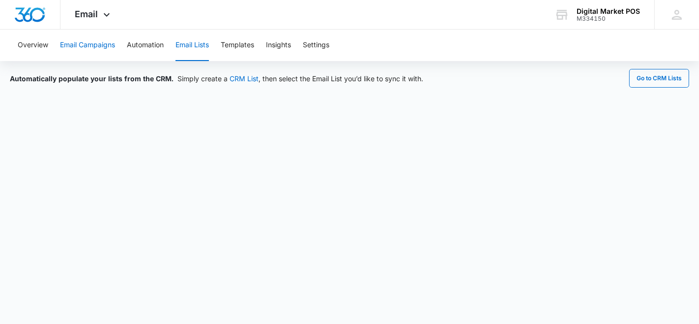
click at [85, 46] on button "Email Campaigns" at bounding box center [87, 45] width 55 height 31
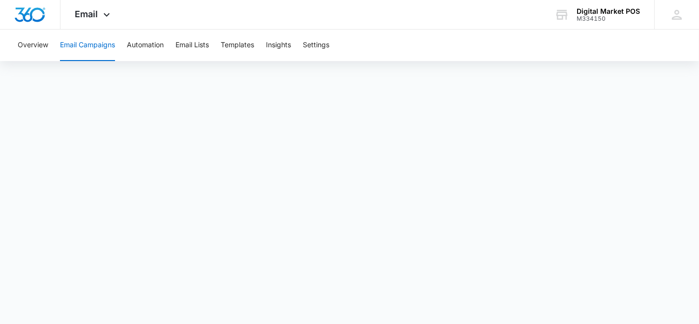
click at [87, 43] on button "Email Campaigns" at bounding box center [87, 45] width 55 height 31
click at [149, 46] on button "Automation" at bounding box center [145, 45] width 37 height 31
click at [97, 47] on button "Email Campaigns" at bounding box center [87, 45] width 55 height 31
click at [242, 43] on button "Templates" at bounding box center [237, 45] width 33 height 31
click at [87, 49] on button "Email Campaigns" at bounding box center [87, 45] width 55 height 31
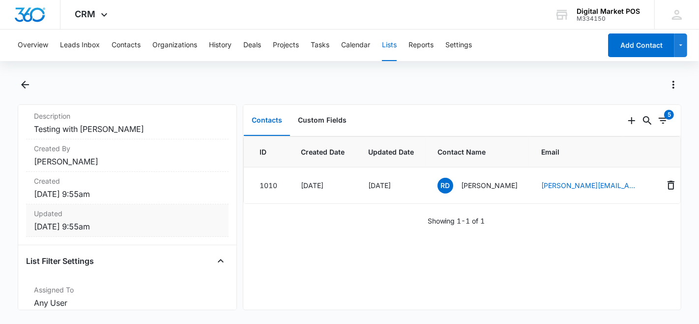
scroll to position [164, 0]
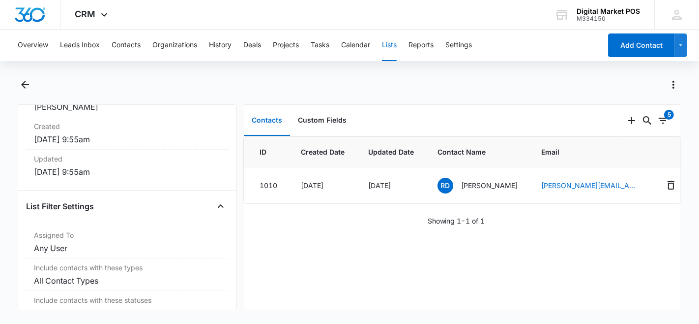
click at [395, 41] on button "Lists" at bounding box center [389, 45] width 15 height 31
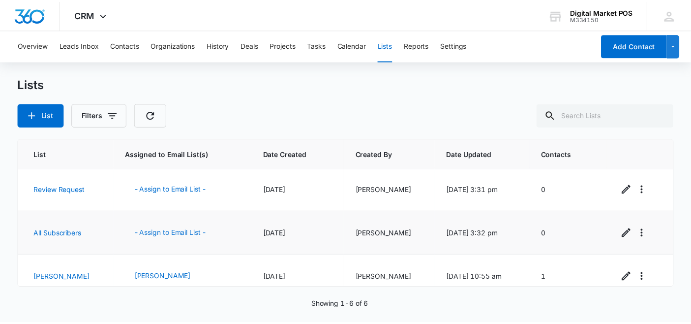
scroll to position [144, 0]
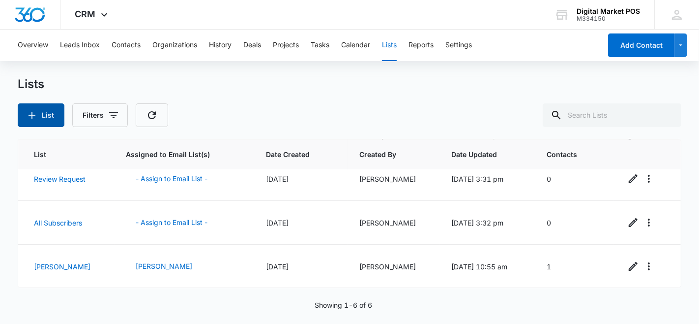
click at [32, 114] on icon "button" at bounding box center [32, 115] width 7 height 7
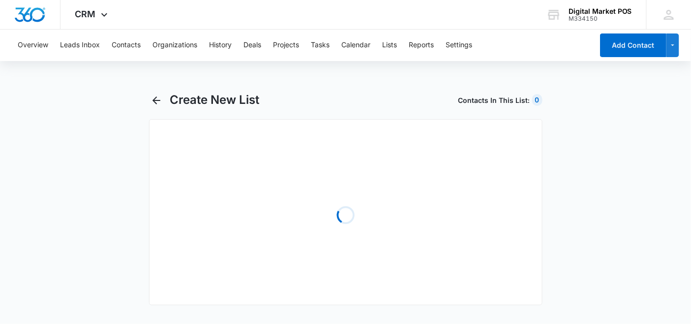
select select "31"
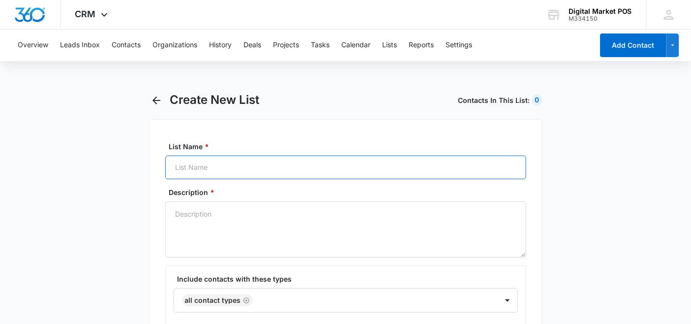
click at [233, 164] on input "List Name *" at bounding box center [345, 167] width 361 height 24
type input "DMP Sales Team"
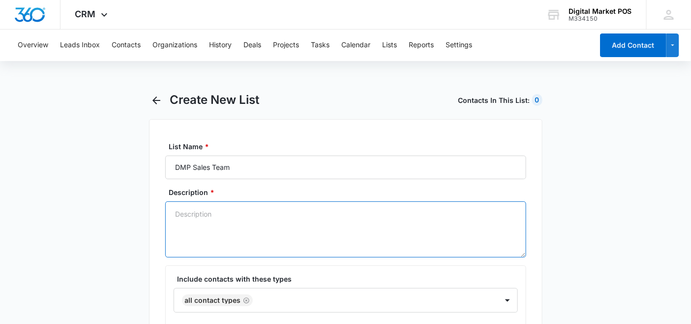
click at [197, 214] on textarea "Description *" at bounding box center [345, 229] width 361 height 56
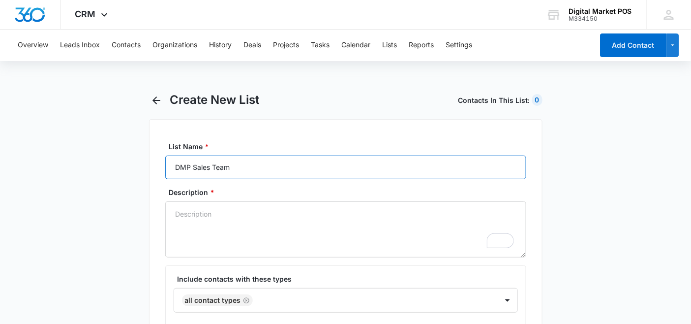
drag, startPoint x: 230, startPoint y: 163, endPoint x: 12, endPoint y: 163, distance: 217.9
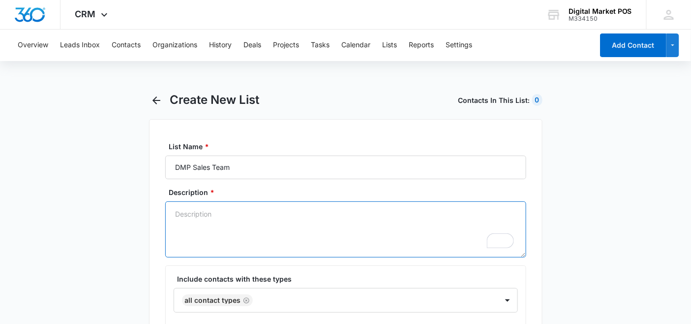
click at [221, 224] on textarea "Description *" at bounding box center [345, 229] width 361 height 56
paste textarea "DMP Sales Team"
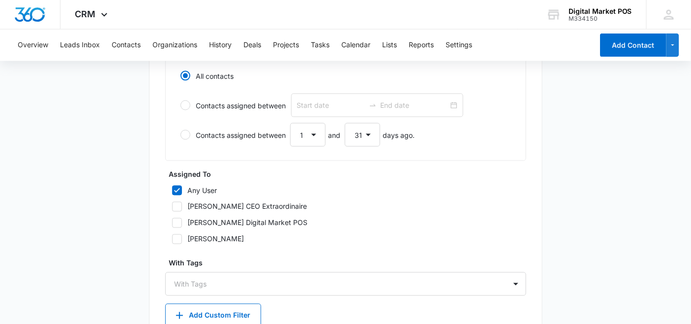
scroll to position [490, 0]
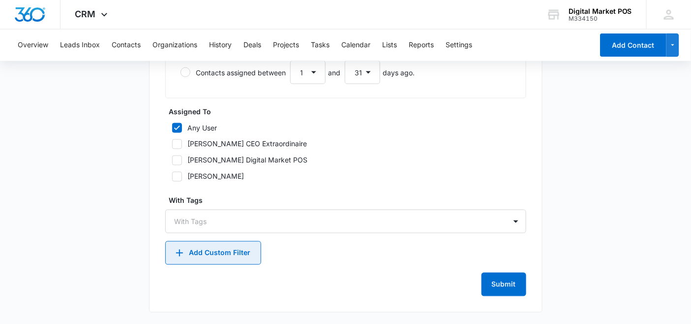
type textarea "DMP Sales Team"
click at [205, 246] on button "Add Custom Filter" at bounding box center [213, 253] width 96 height 24
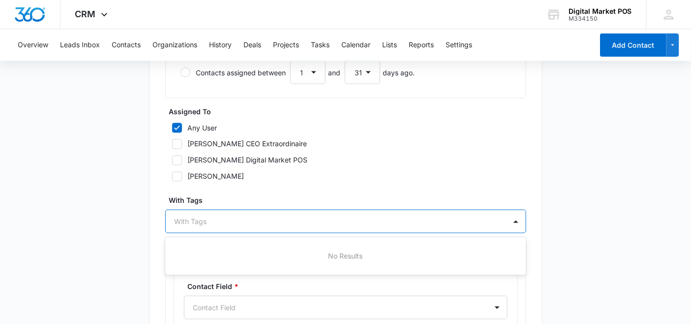
click at [202, 227] on div at bounding box center [340, 221] width 331 height 12
click at [135, 207] on main "Create New List Contacts In This List : 0 List Name * DMP Sales Team Descriptio…" at bounding box center [345, 69] width 691 height 934
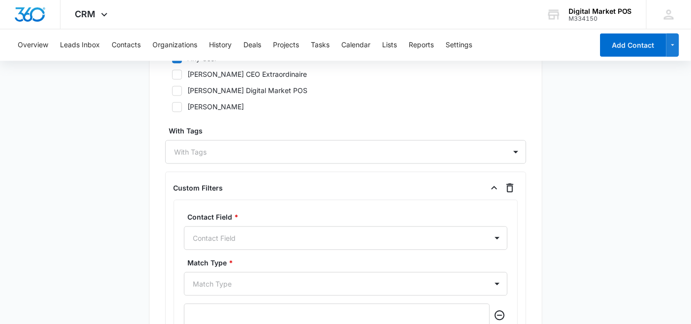
scroll to position [655, 0]
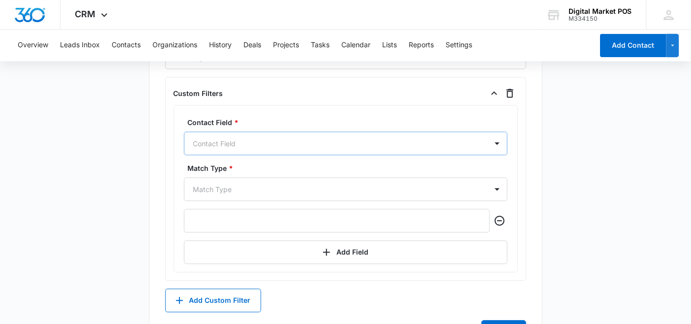
click at [225, 145] on div at bounding box center [333, 143] width 281 height 12
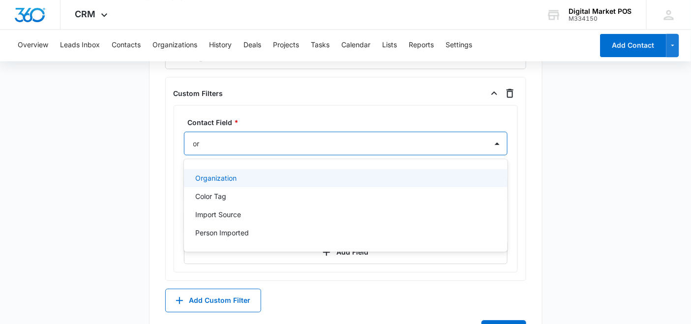
type input "org"
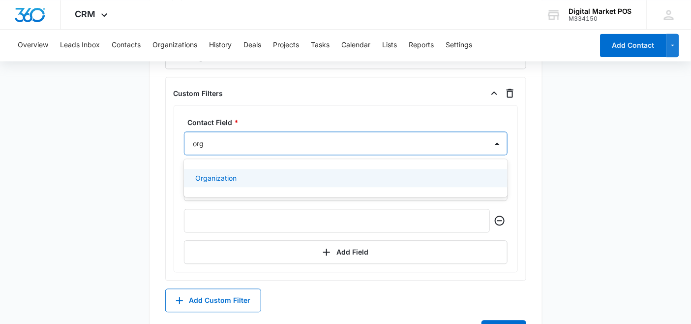
click at [224, 181] on p "Organization" at bounding box center [216, 178] width 41 height 10
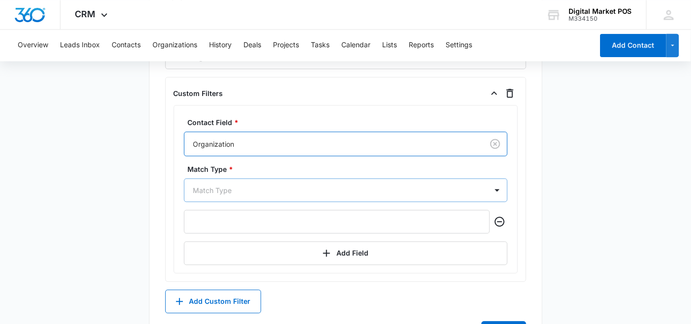
click at [222, 184] on div "Match Type" at bounding box center [346, 190] width 324 height 24
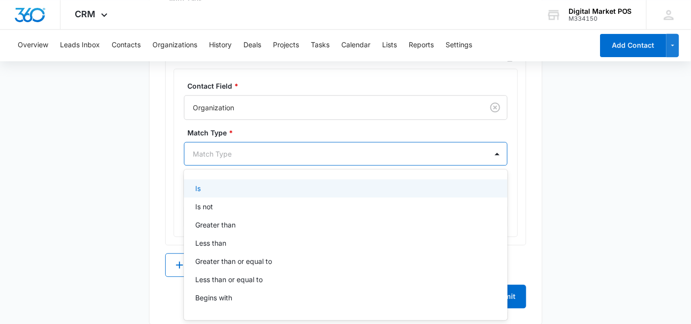
click at [198, 182] on div "Is" at bounding box center [346, 188] width 324 height 18
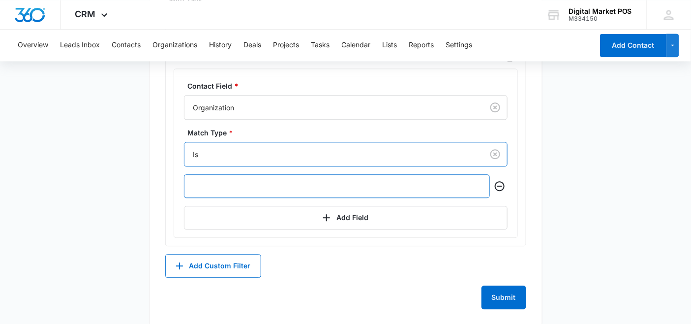
click at [222, 185] on input "text" at bounding box center [337, 186] width 306 height 24
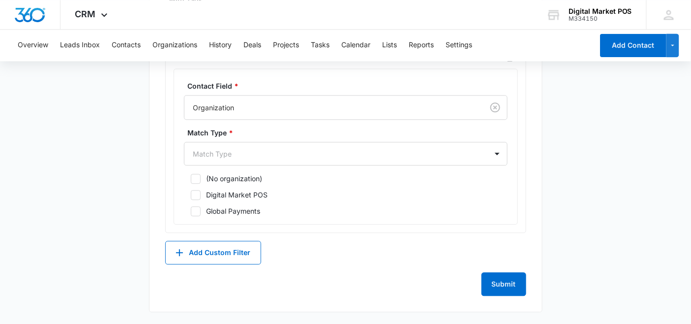
click at [203, 196] on label "Digital Market POS" at bounding box center [346, 194] width 324 height 10
click at [191, 196] on input "Digital Market POS" at bounding box center [187, 194] width 7 height 7
checkbox input "true"
click at [499, 274] on button "Submit" at bounding box center [504, 284] width 45 height 24
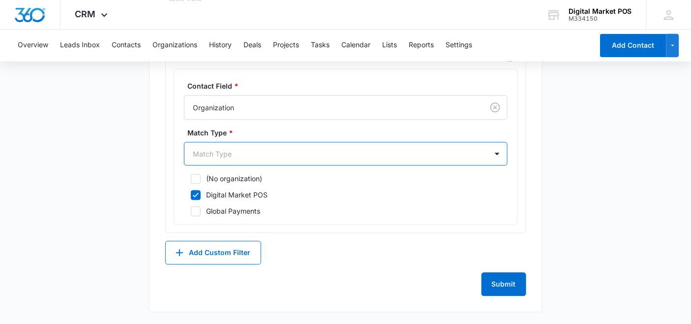
click at [243, 143] on div "Match Type" at bounding box center [335, 154] width 303 height 22
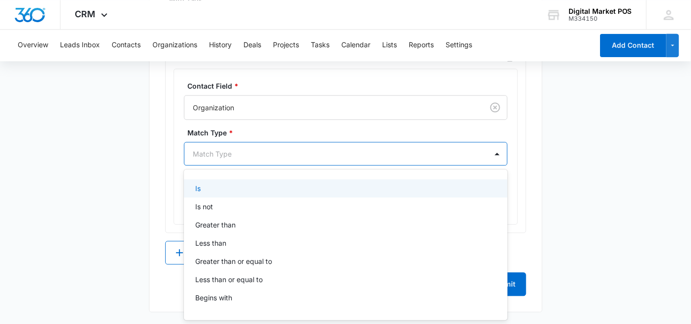
click at [211, 194] on div "Is" at bounding box center [346, 188] width 324 height 18
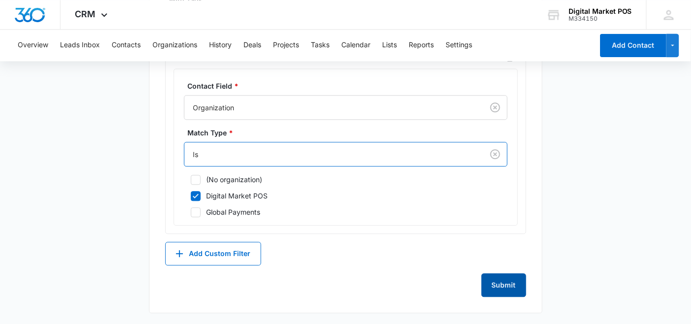
drag, startPoint x: 480, startPoint y: 269, endPoint x: 517, endPoint y: 279, distance: 38.8
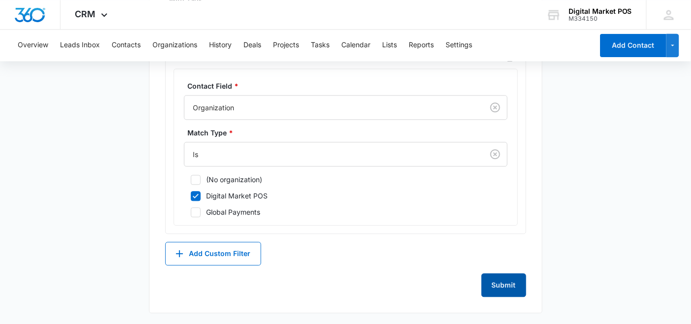
click at [517, 279] on button "Submit" at bounding box center [504, 285] width 45 height 24
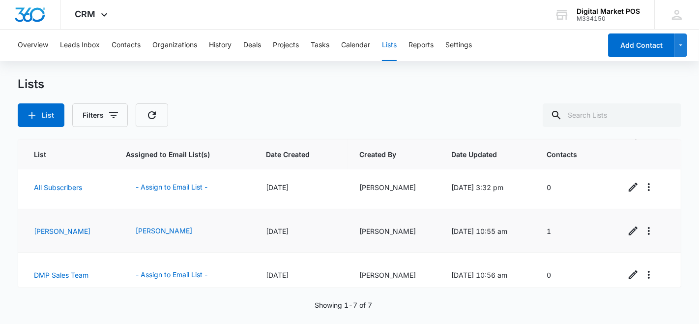
scroll to position [188, 0]
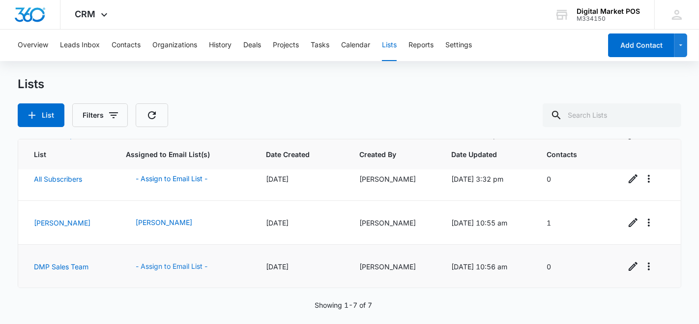
click at [159, 266] on button "- Assign to Email List -" at bounding box center [171, 266] width 91 height 24
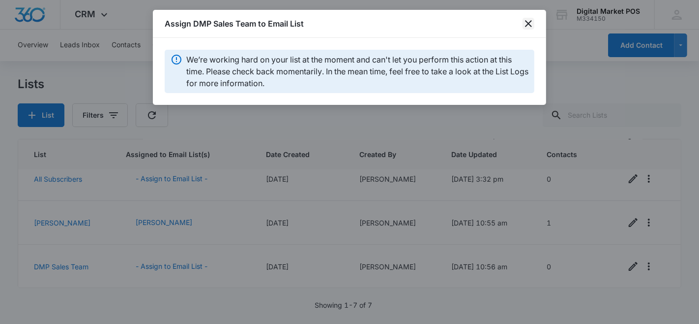
click at [530, 21] on icon "close" at bounding box center [528, 23] width 7 height 7
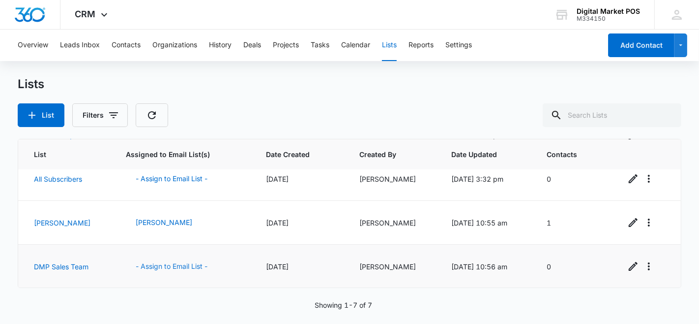
click at [159, 263] on button "- Assign to Email List -" at bounding box center [171, 266] width 91 height 24
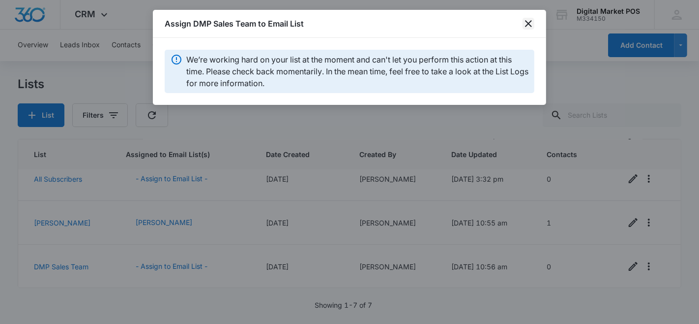
click at [523, 22] on icon "close" at bounding box center [529, 24] width 12 height 12
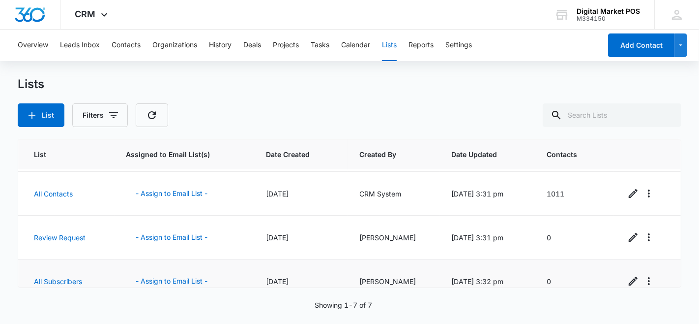
scroll to position [188, 0]
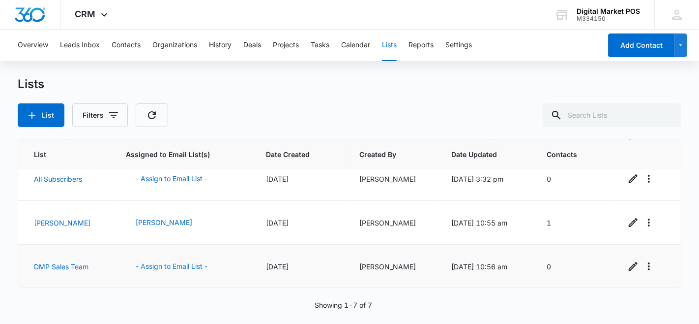
click at [166, 265] on button "- Assign to Email List -" at bounding box center [171, 266] width 91 height 24
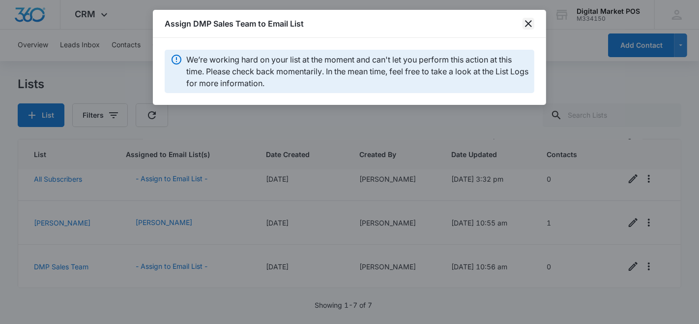
click at [528, 26] on icon "close" at bounding box center [529, 24] width 12 height 12
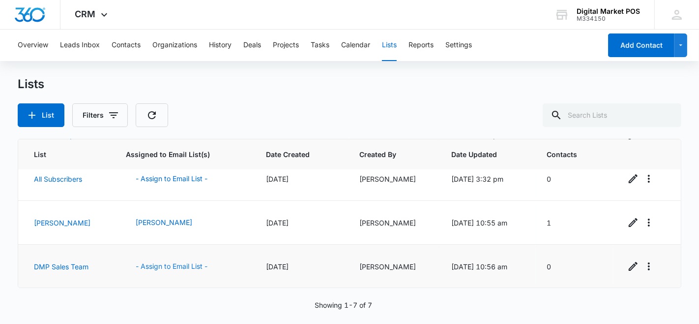
click at [158, 267] on button "- Assign to Email List -" at bounding box center [171, 266] width 91 height 24
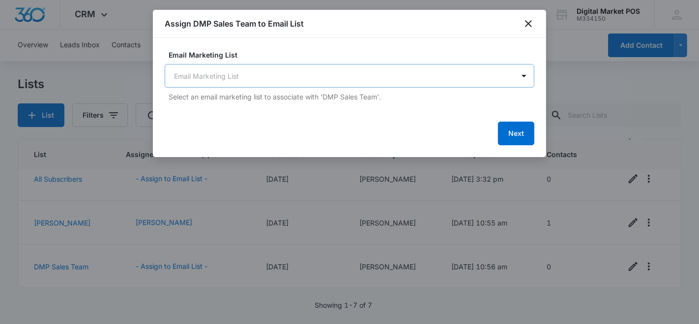
click at [232, 75] on body "CRM Apps Reputation Websites Forms CRM Email Social Content Ads Intelligence Fi…" at bounding box center [349, 162] width 699 height 324
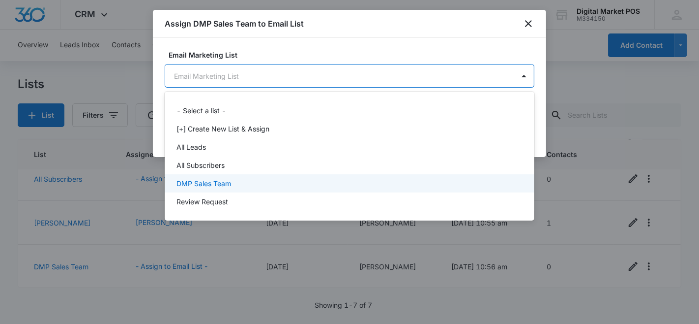
click at [205, 183] on p "DMP Sales Team" at bounding box center [204, 183] width 55 height 10
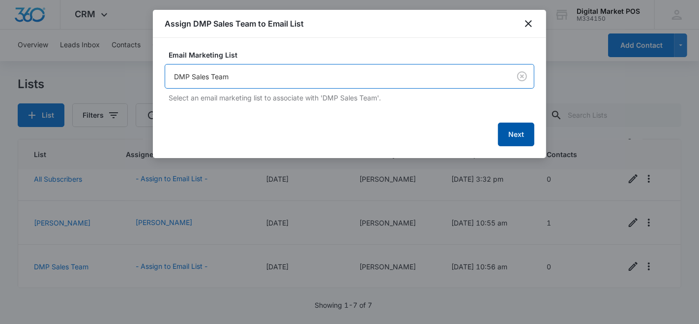
click at [518, 130] on button "Next" at bounding box center [516, 134] width 36 height 24
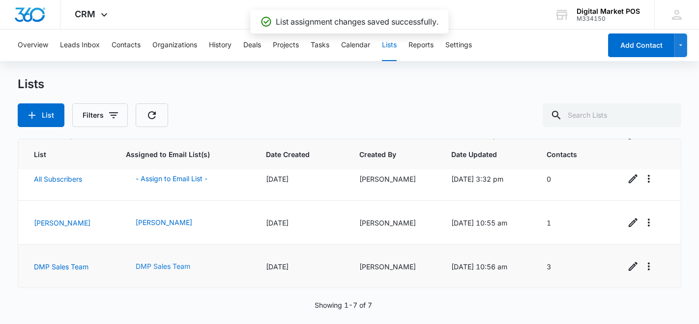
scroll to position [0, 0]
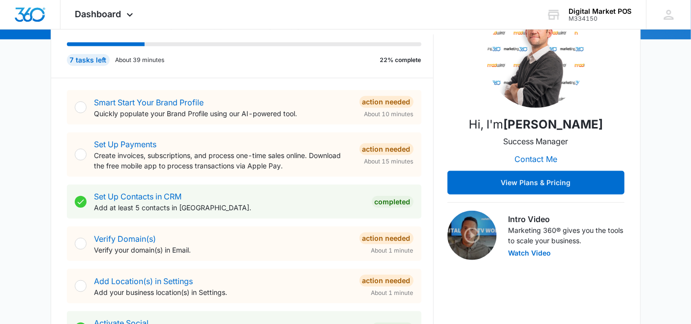
scroll to position [164, 0]
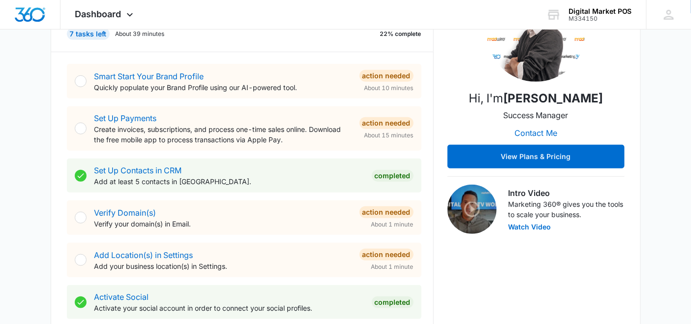
click at [341, 208] on div "Verify Domain(s) Verify your domain(s) in Email." at bounding box center [222, 218] width 257 height 22
click at [392, 211] on div "Action Needed" at bounding box center [387, 212] width 54 height 12
click at [81, 220] on div at bounding box center [81, 218] width 12 height 12
click at [181, 220] on p "Verify your domain(s) in Email." at bounding box center [222, 223] width 257 height 10
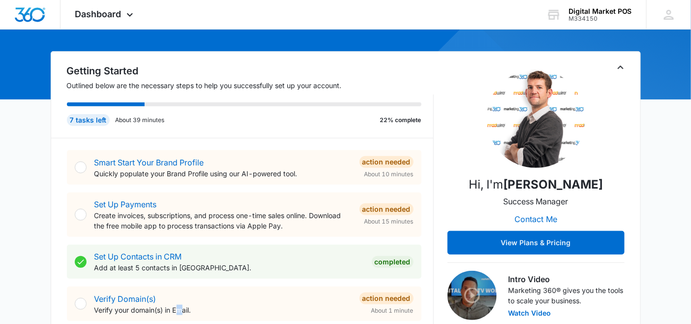
scroll to position [0, 0]
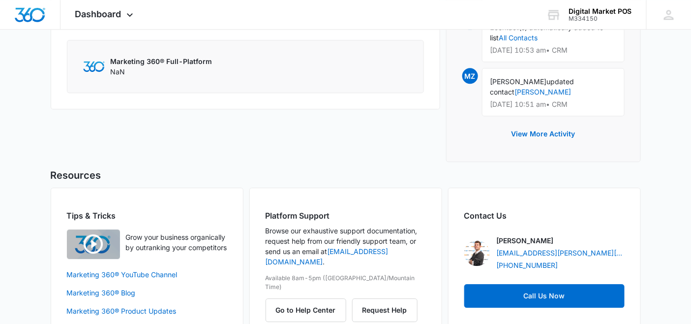
scroll to position [807, 0]
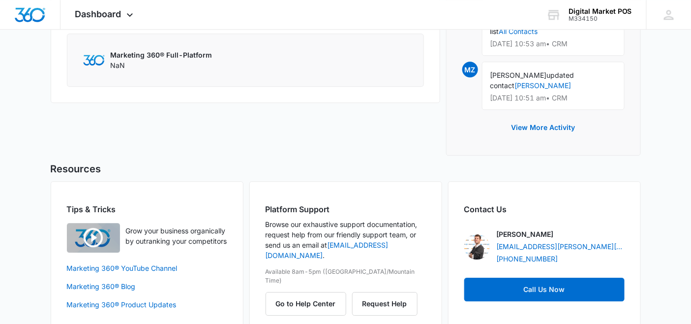
click at [155, 70] on div "Marketing 360® Full-Platform NaN" at bounding box center [162, 60] width 102 height 21
click at [313, 292] on button "Go to Help Center" at bounding box center [306, 304] width 81 height 24
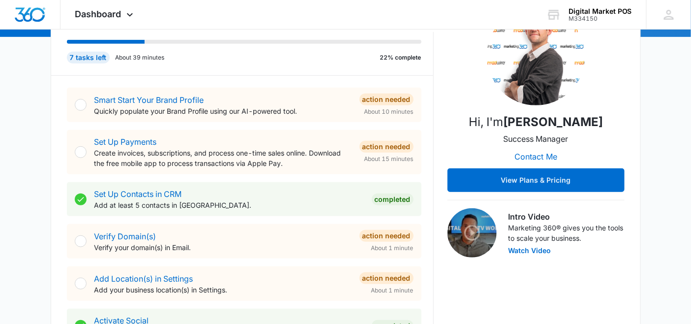
scroll to position [41, 0]
